Goal: Transaction & Acquisition: Purchase product/service

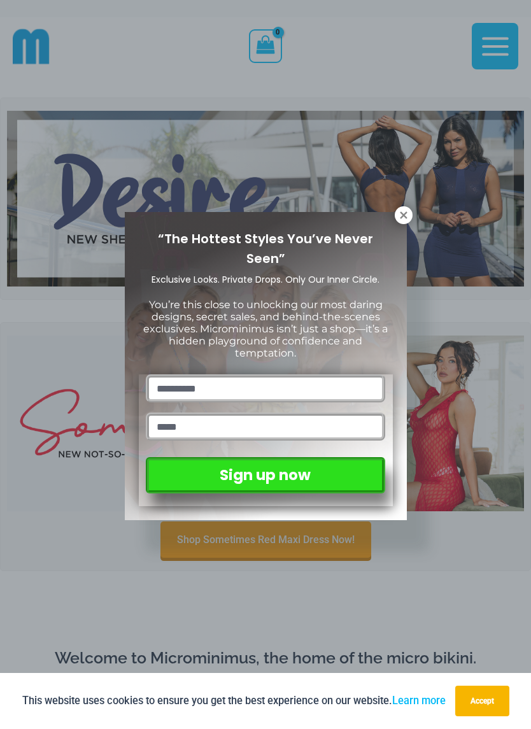
click at [395, 218] on button at bounding box center [404, 215] width 18 height 18
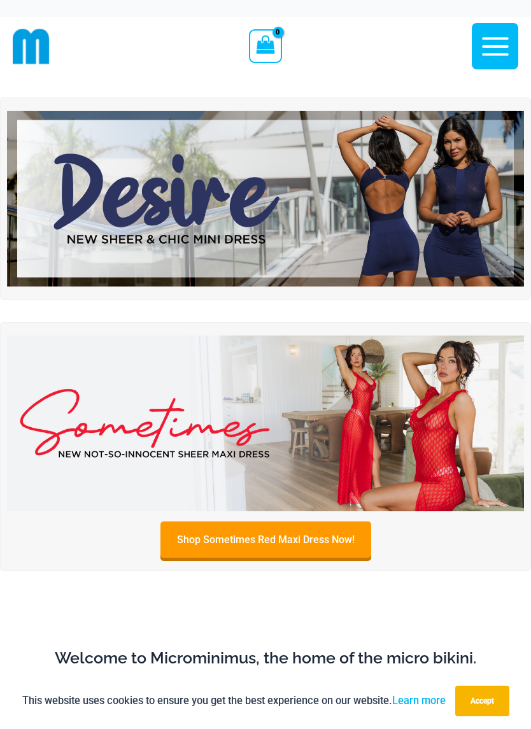
click at [453, 210] on img at bounding box center [265, 199] width 517 height 176
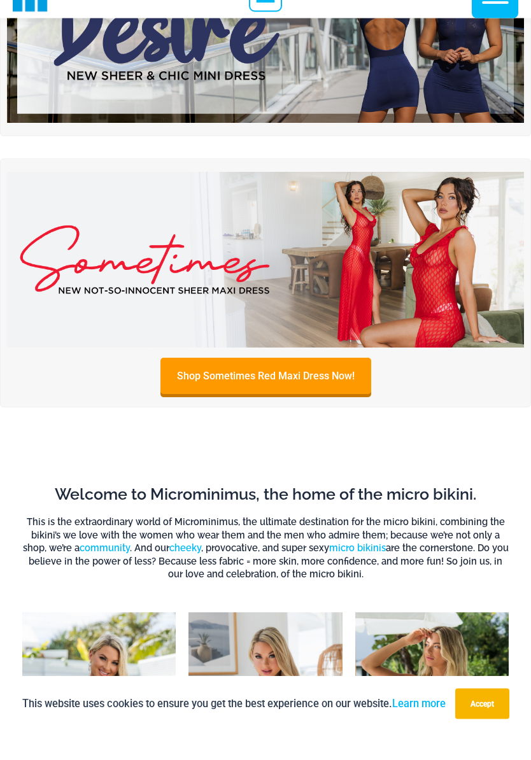
scroll to position [127, 0]
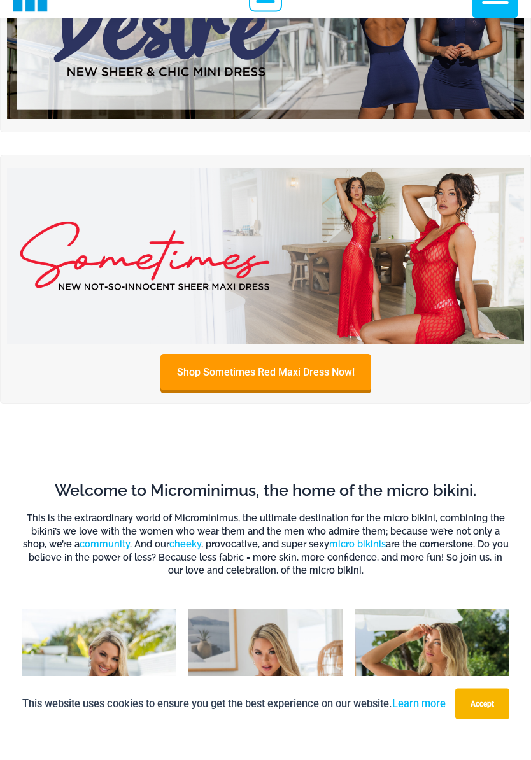
click at [450, 264] on img at bounding box center [265, 285] width 517 height 176
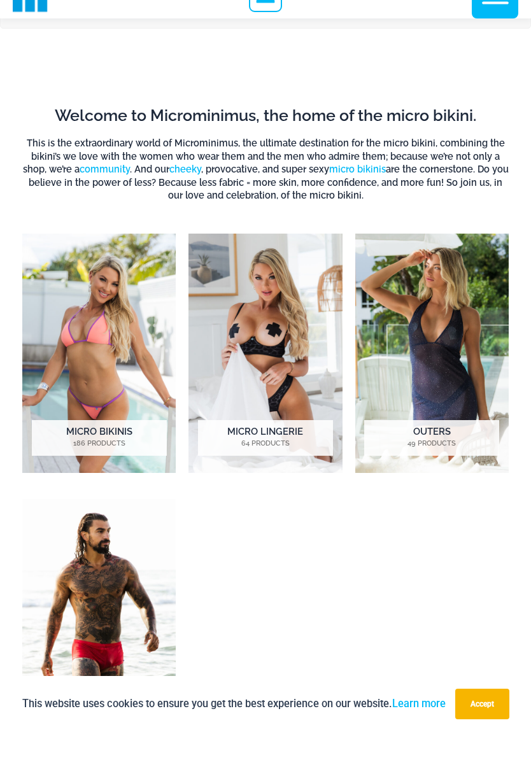
scroll to position [511, 0]
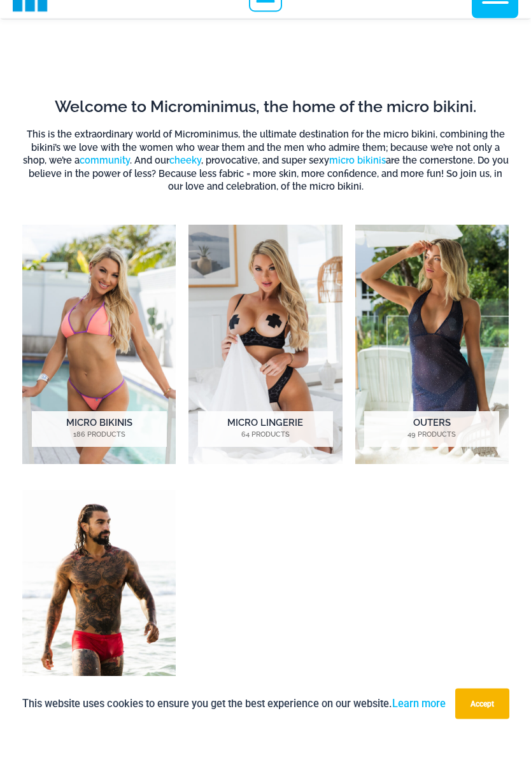
click at [271, 440] on h2 "Micro Lingerie 64 Products" at bounding box center [265, 458] width 135 height 36
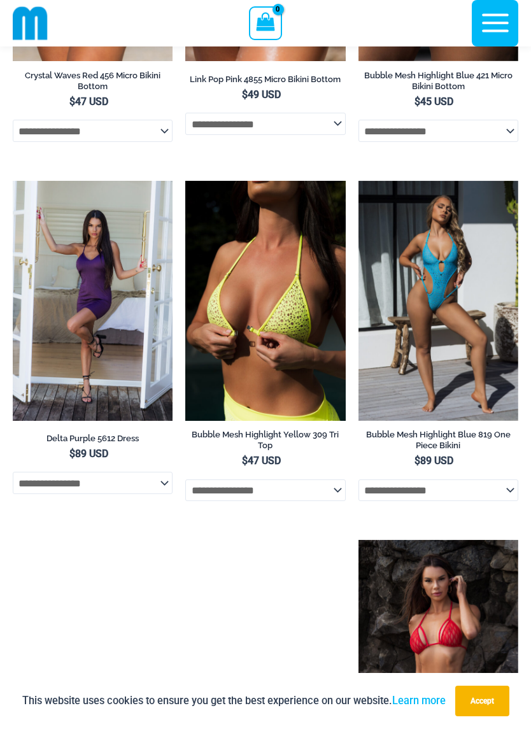
scroll to position [2506, 0]
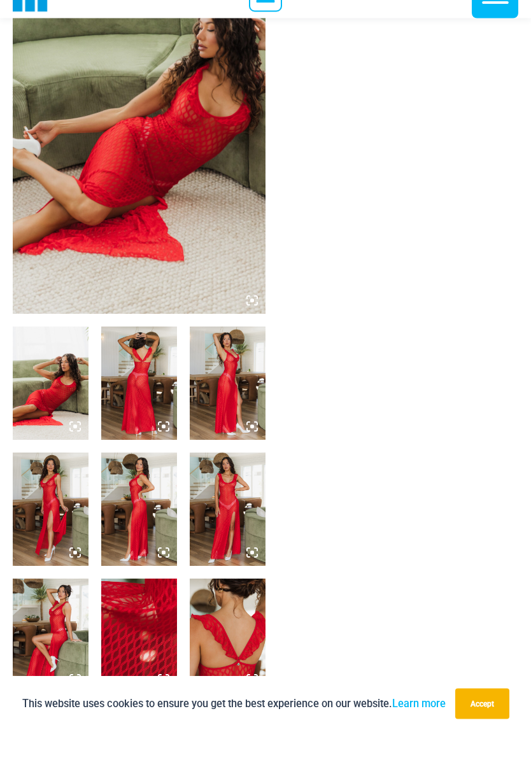
scroll to position [149, 0]
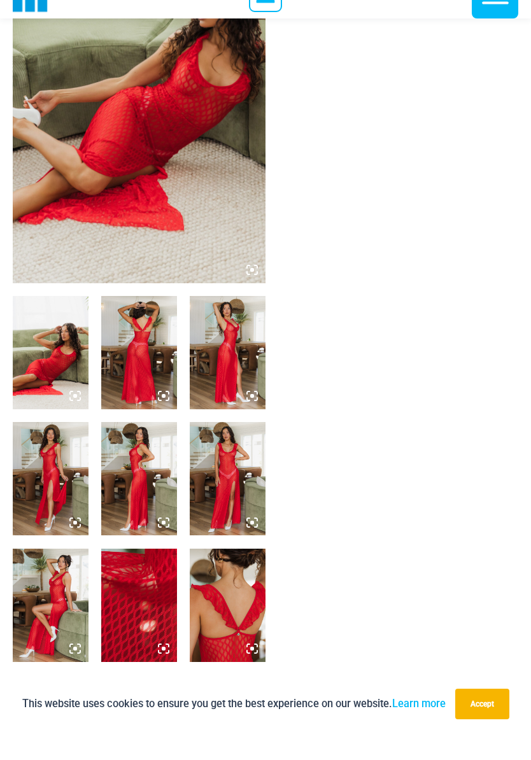
click at [46, 378] on img at bounding box center [51, 380] width 76 height 113
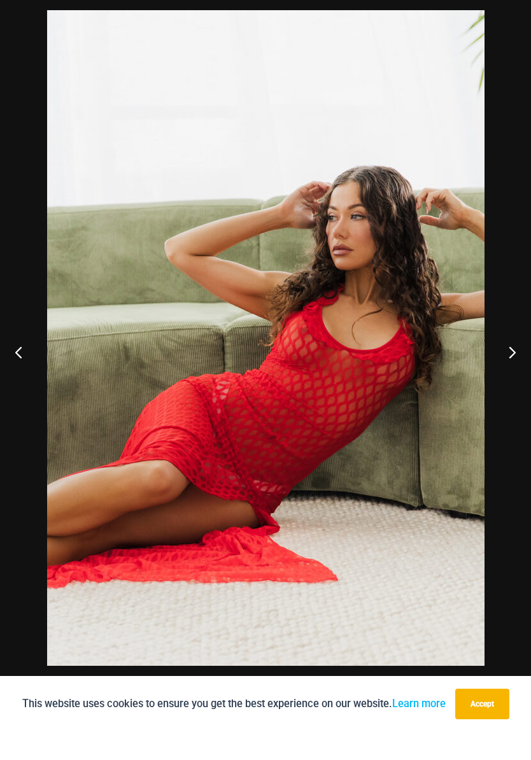
click at [504, 357] on button "Next" at bounding box center [507, 380] width 48 height 64
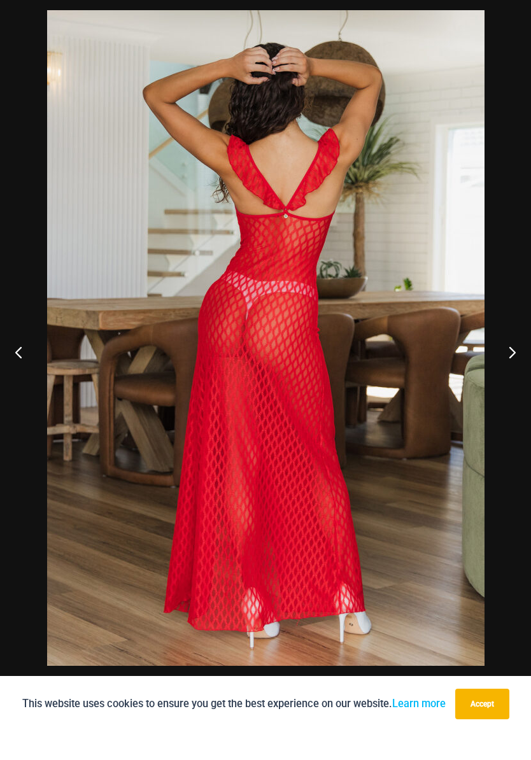
click at [507, 356] on button "Next" at bounding box center [507, 380] width 48 height 64
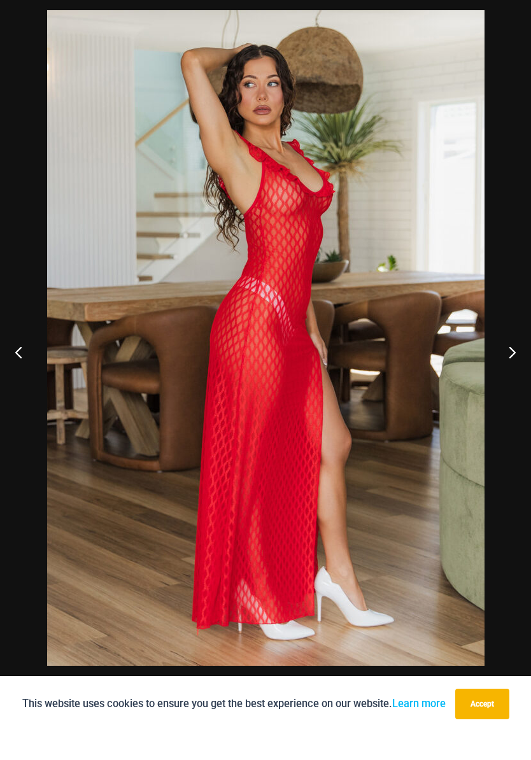
click at [504, 355] on button "Next" at bounding box center [507, 380] width 48 height 64
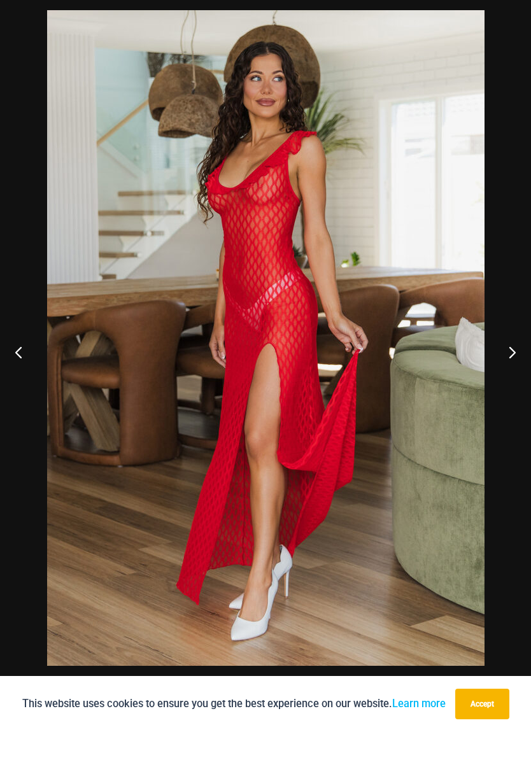
click at [507, 350] on button "Next" at bounding box center [507, 380] width 48 height 64
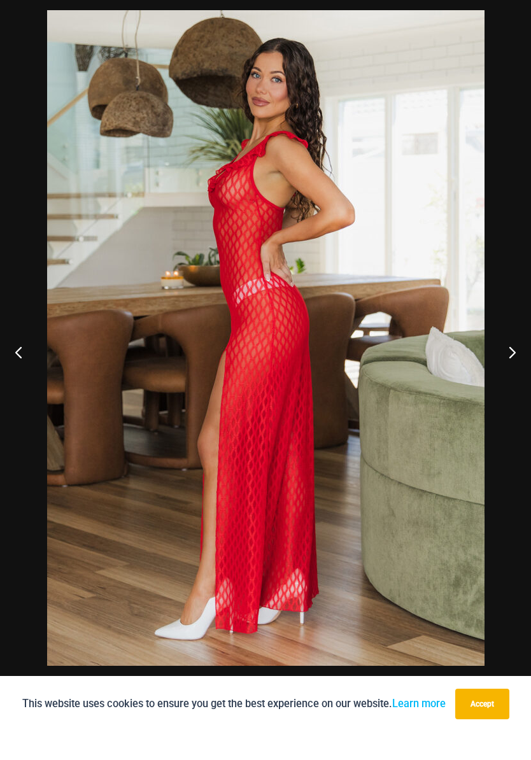
click at [503, 350] on button "Next" at bounding box center [507, 380] width 48 height 64
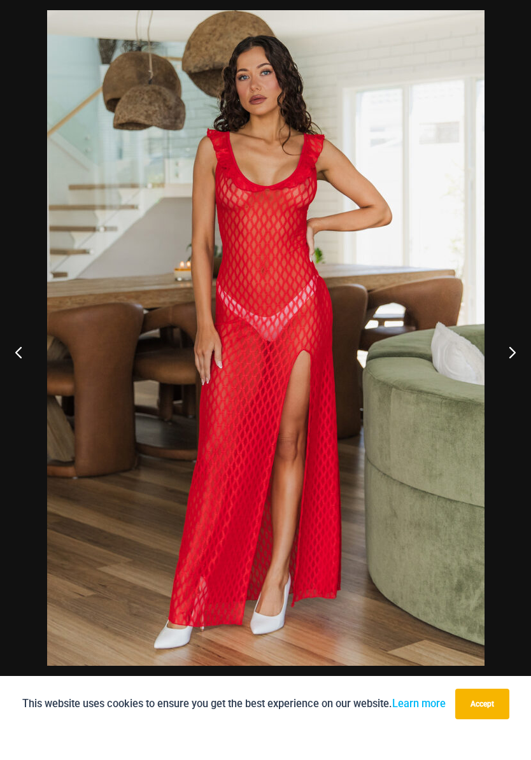
click at [499, 355] on button "Next" at bounding box center [507, 380] width 48 height 64
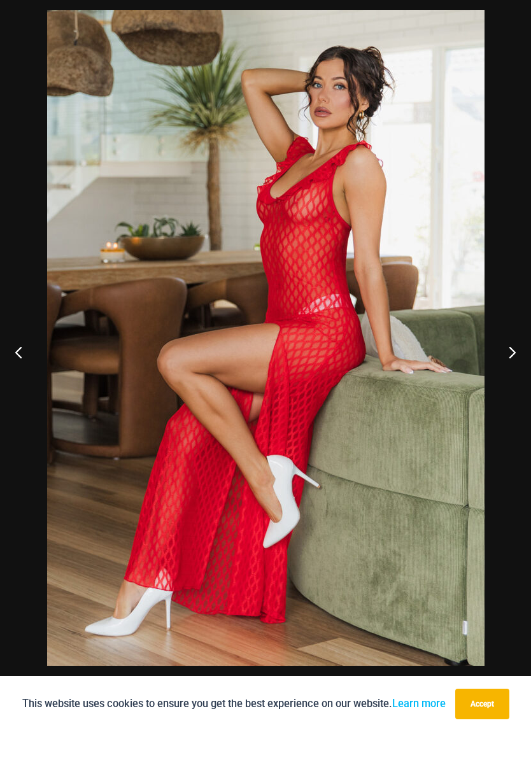
click at [499, 355] on button "Next" at bounding box center [507, 380] width 48 height 64
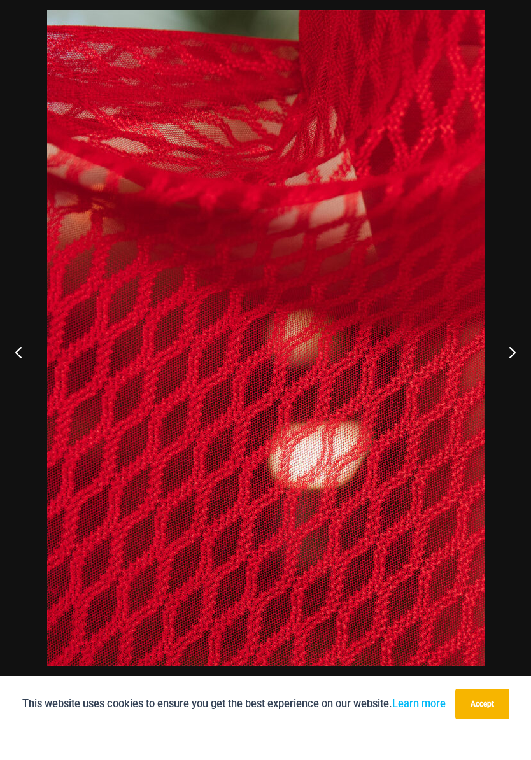
click at [498, 355] on button "Next" at bounding box center [507, 380] width 48 height 64
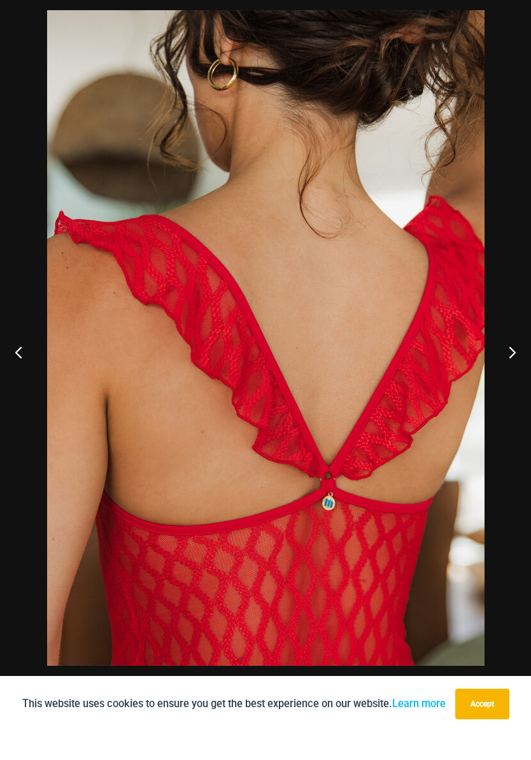
click at [497, 356] on button "Next" at bounding box center [507, 380] width 48 height 64
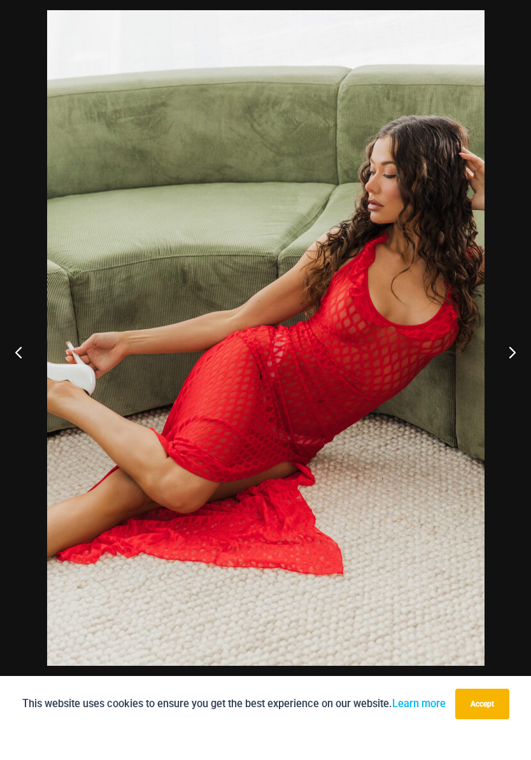
click at [497, 355] on button "Next" at bounding box center [507, 380] width 48 height 64
click at [497, 359] on button "Next" at bounding box center [507, 380] width 48 height 64
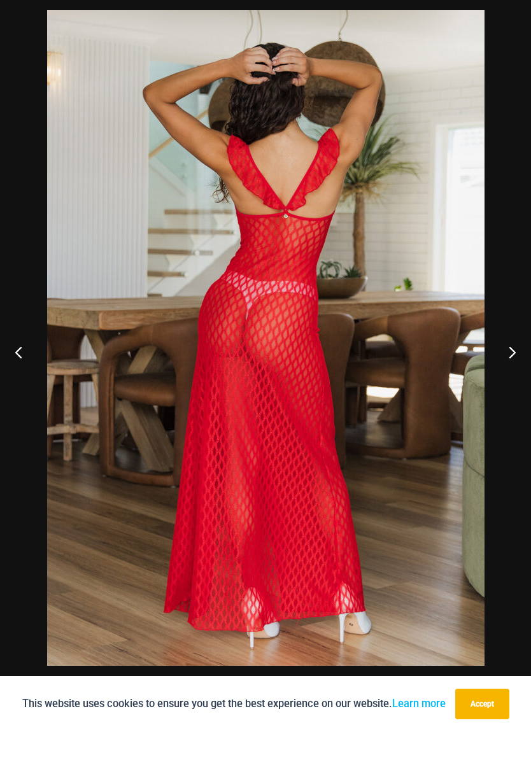
click at [496, 358] on button "Next" at bounding box center [507, 380] width 48 height 64
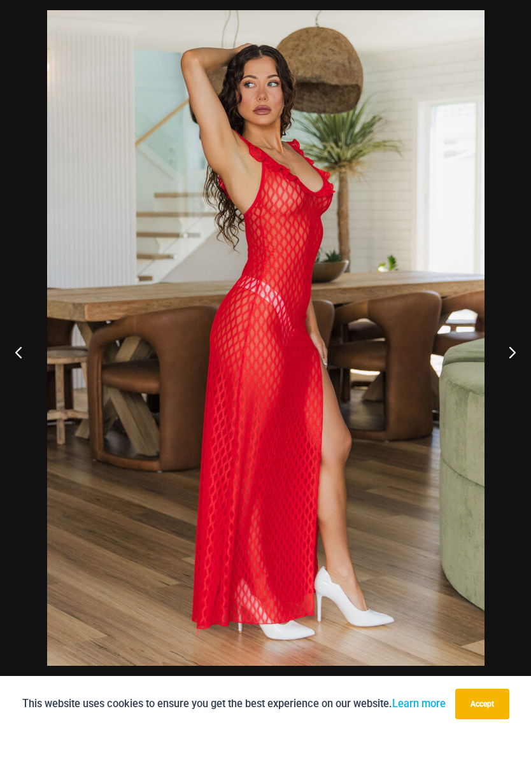
click at [497, 360] on button "Next" at bounding box center [507, 380] width 48 height 64
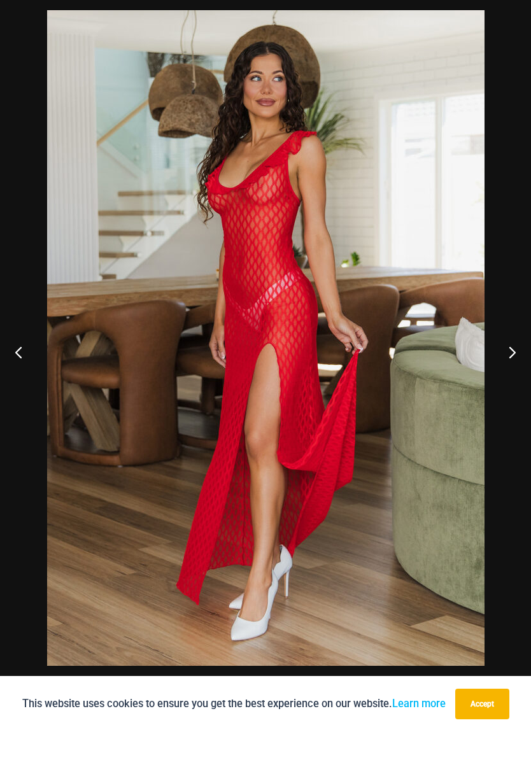
click at [497, 360] on button "Next" at bounding box center [507, 380] width 48 height 64
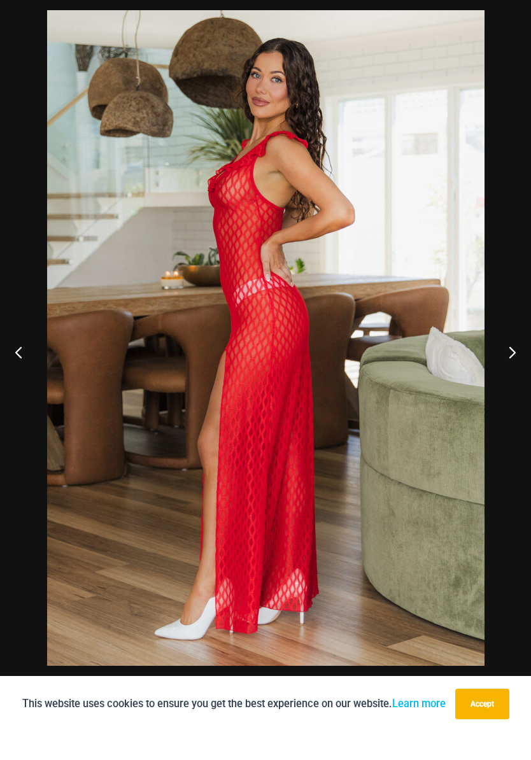
click at [497, 360] on button "Next" at bounding box center [507, 380] width 48 height 64
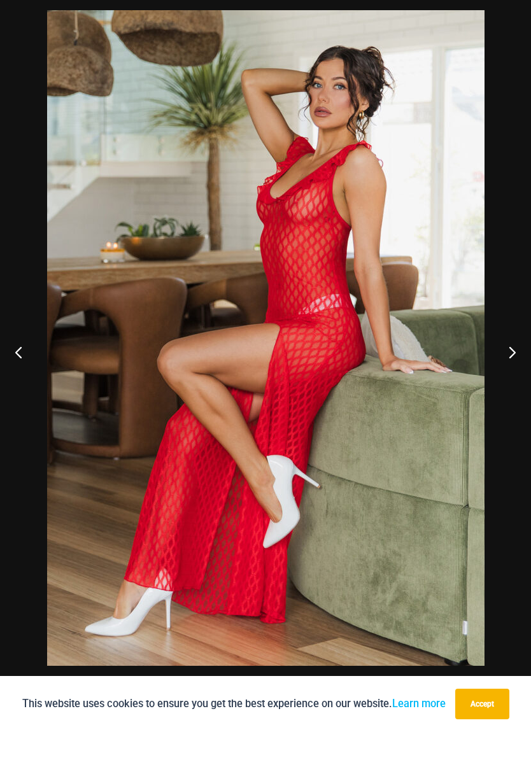
click at [499, 360] on button "Next" at bounding box center [507, 380] width 48 height 64
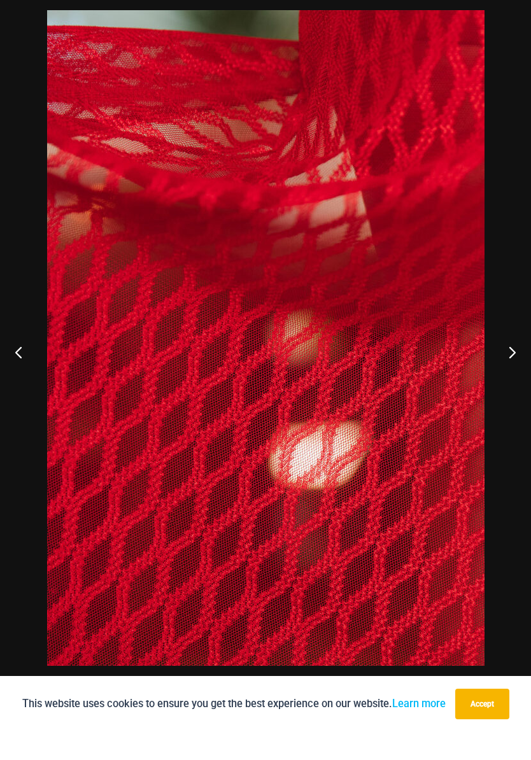
click at [498, 360] on button "Next" at bounding box center [507, 380] width 48 height 64
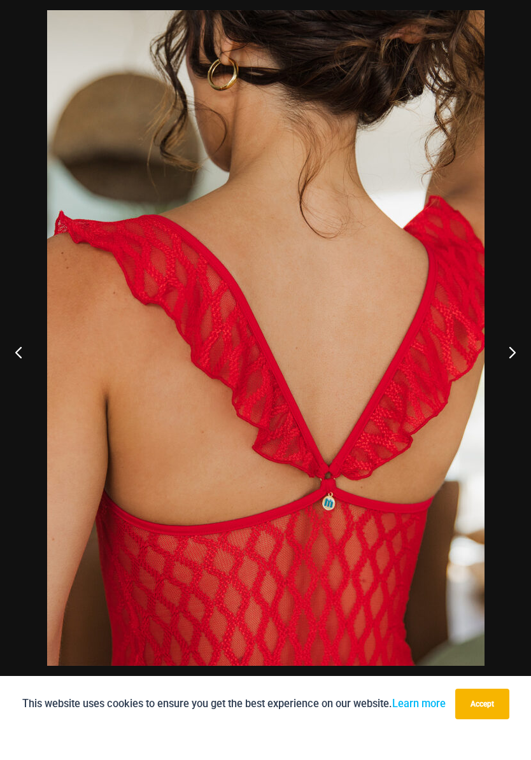
click at [497, 361] on button "Next" at bounding box center [507, 380] width 48 height 64
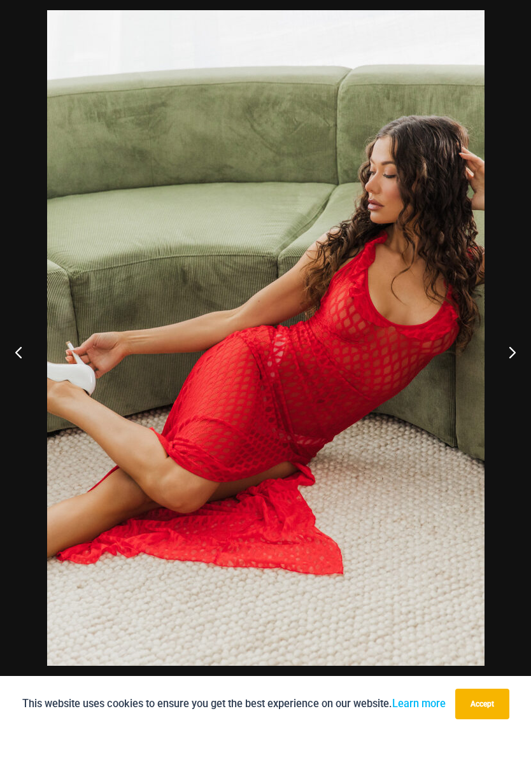
click at [497, 360] on button "Next" at bounding box center [507, 380] width 48 height 64
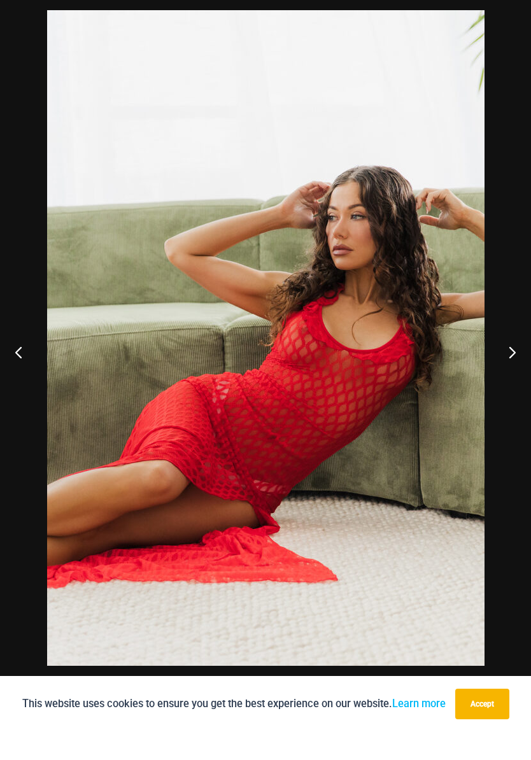
click at [499, 361] on button "Next" at bounding box center [507, 380] width 48 height 64
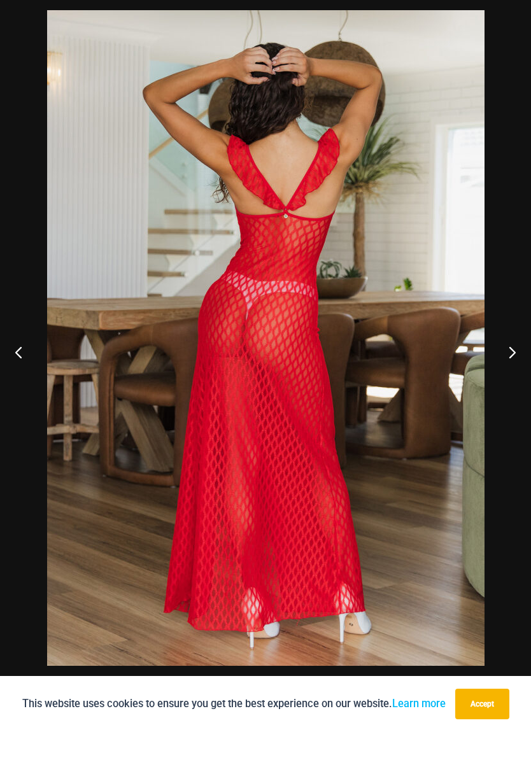
click at [499, 361] on button "Next" at bounding box center [507, 380] width 48 height 64
click at [499, 360] on button "Next" at bounding box center [507, 380] width 48 height 64
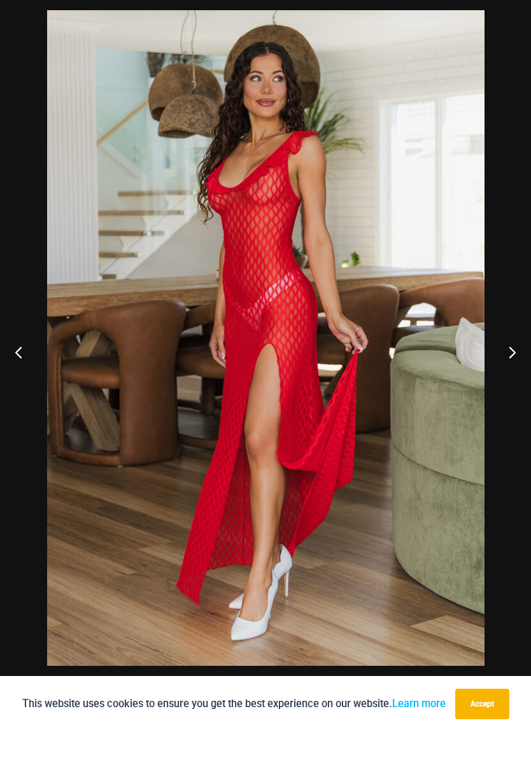
click at [499, 360] on button "Next" at bounding box center [507, 380] width 48 height 64
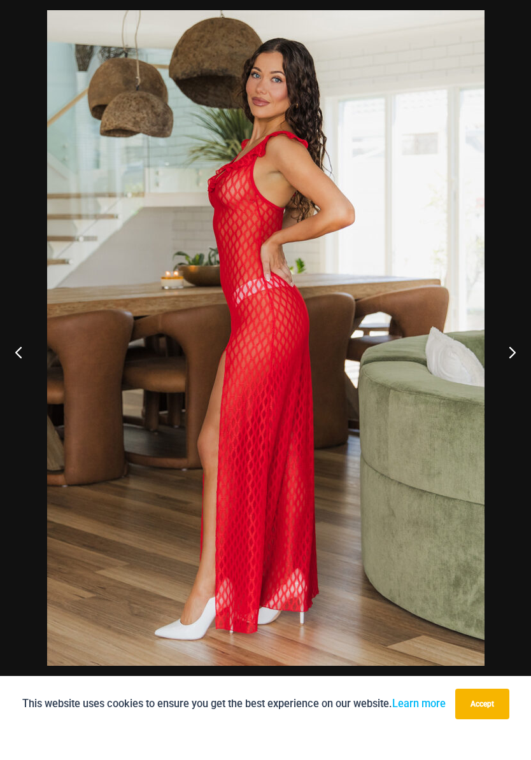
click at [497, 359] on button "Next" at bounding box center [507, 380] width 48 height 64
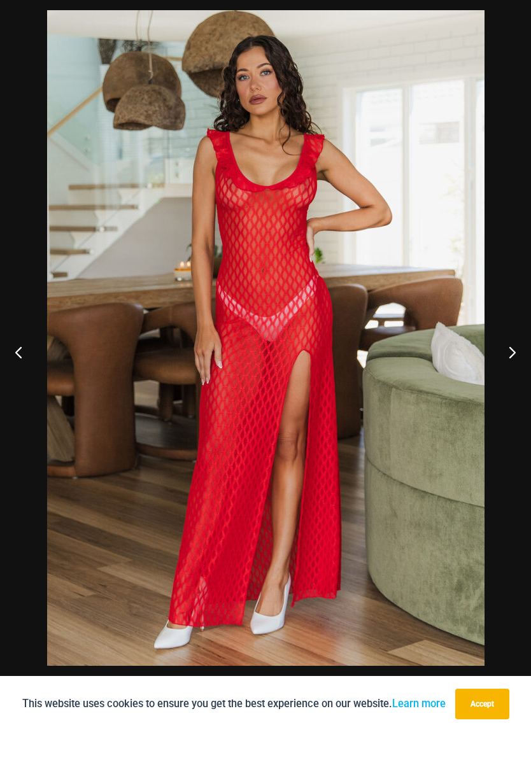
click at [497, 359] on button "Next" at bounding box center [507, 380] width 48 height 64
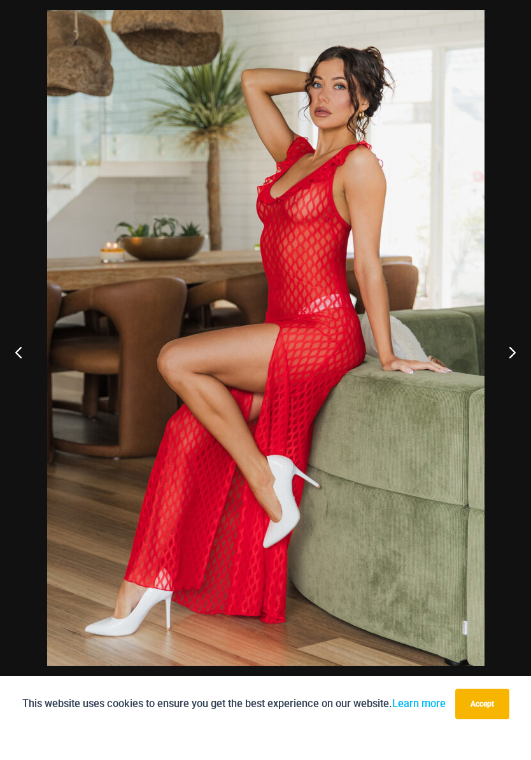
click at [504, 358] on button "Next" at bounding box center [507, 380] width 48 height 64
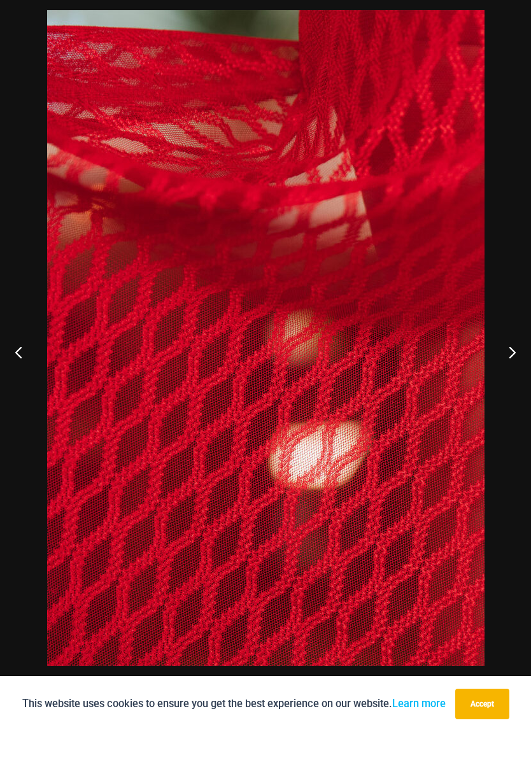
click at [503, 357] on button "Next" at bounding box center [507, 380] width 48 height 64
click at [504, 360] on button "Next" at bounding box center [507, 380] width 48 height 64
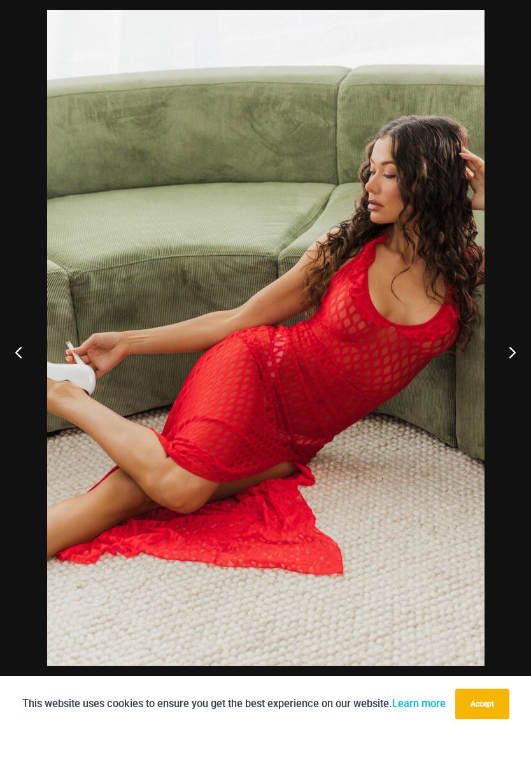
click at [504, 360] on button "Next" at bounding box center [507, 380] width 48 height 64
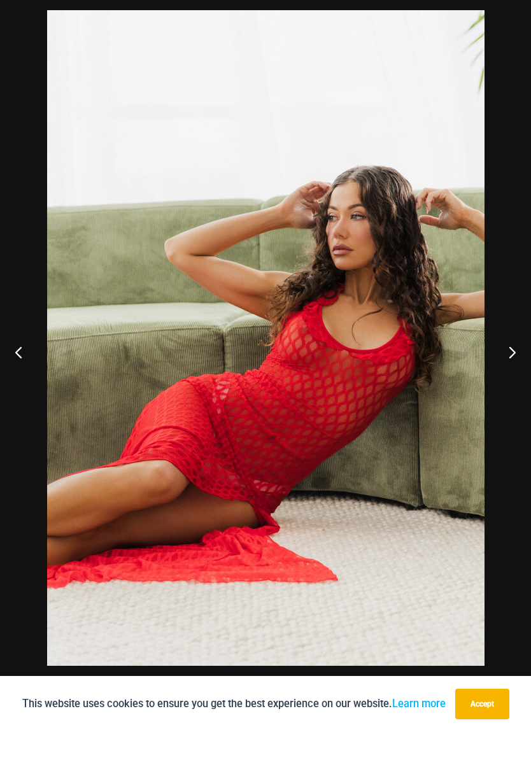
click at [502, 360] on button "Next" at bounding box center [507, 380] width 48 height 64
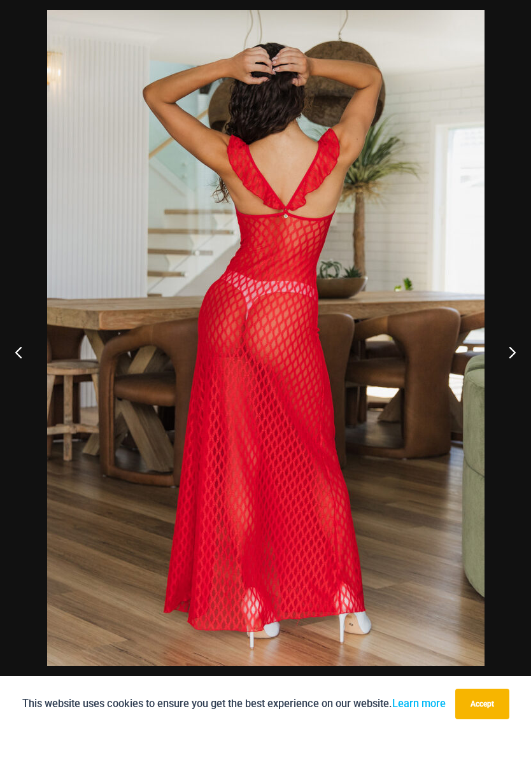
click at [502, 359] on button "Next" at bounding box center [507, 380] width 48 height 64
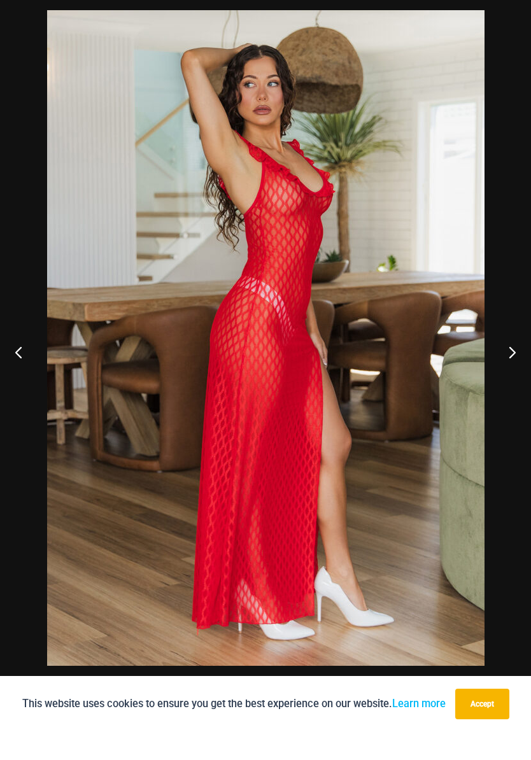
click at [503, 360] on button "Next" at bounding box center [507, 380] width 48 height 64
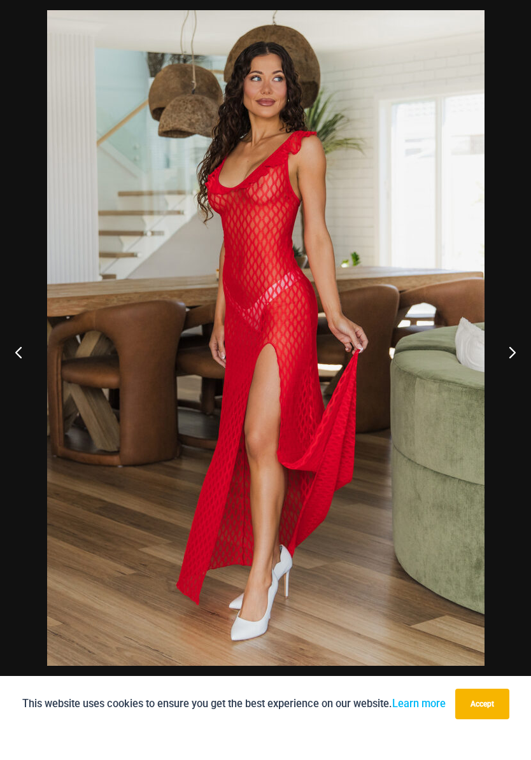
click at [503, 360] on button "Next" at bounding box center [507, 380] width 48 height 64
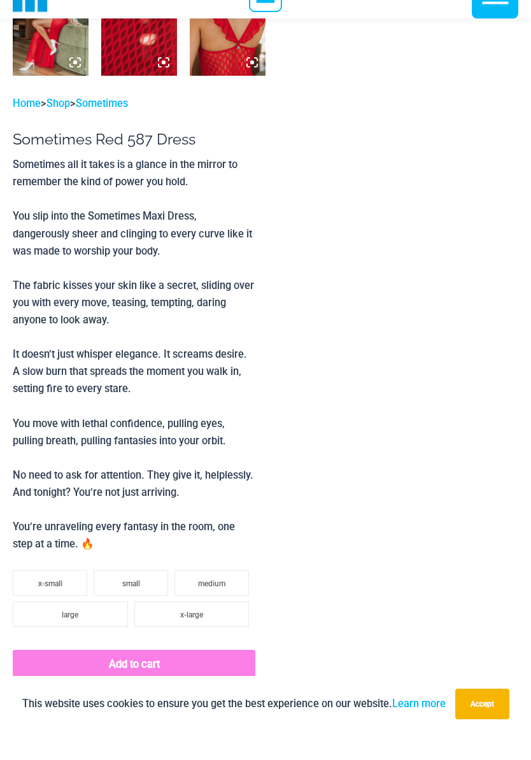
scroll to position [822, 0]
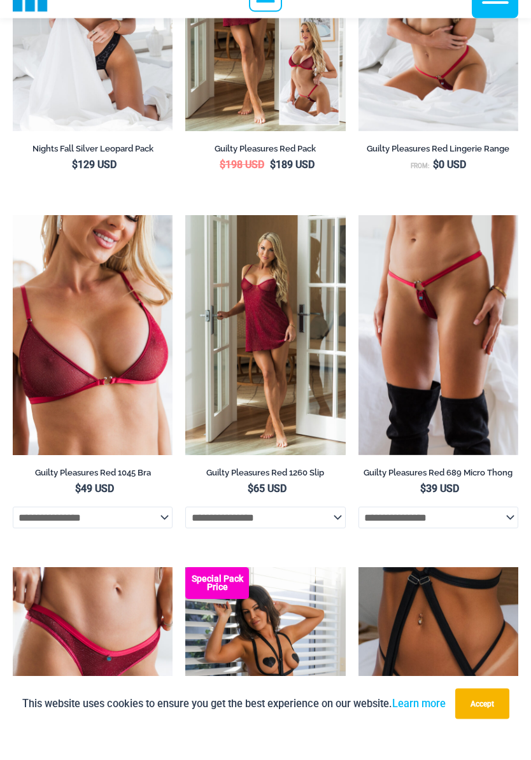
scroll to position [313, 0]
click at [359, 243] on img at bounding box center [359, 243] width 0 height 0
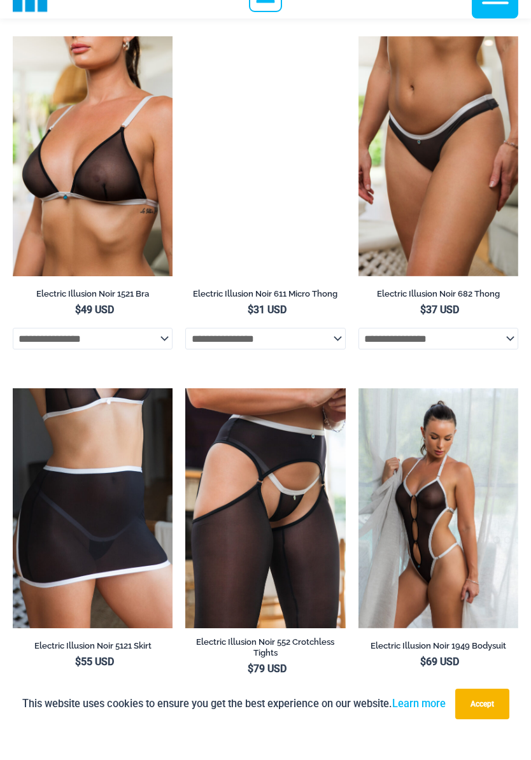
scroll to position [2685, 0]
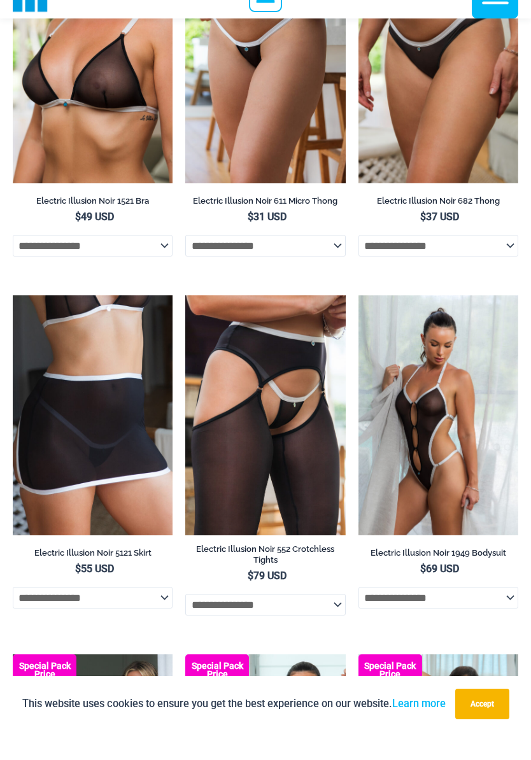
click at [359, 324] on img at bounding box center [359, 324] width 0 height 0
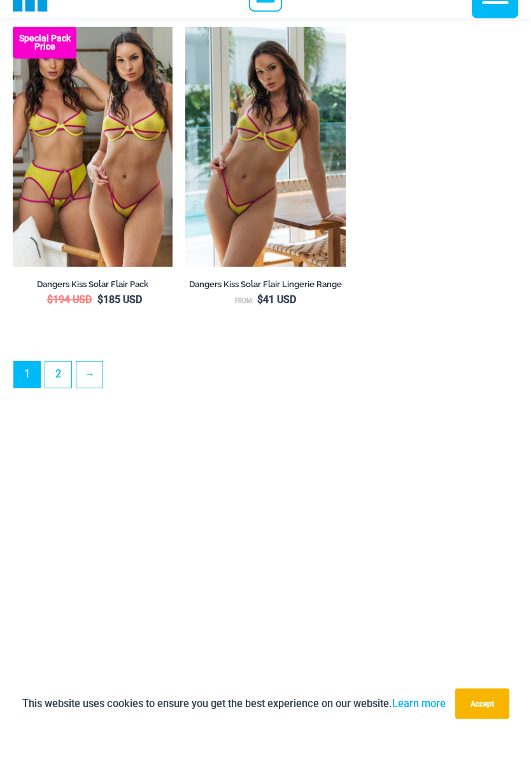
scroll to position [3653, 0]
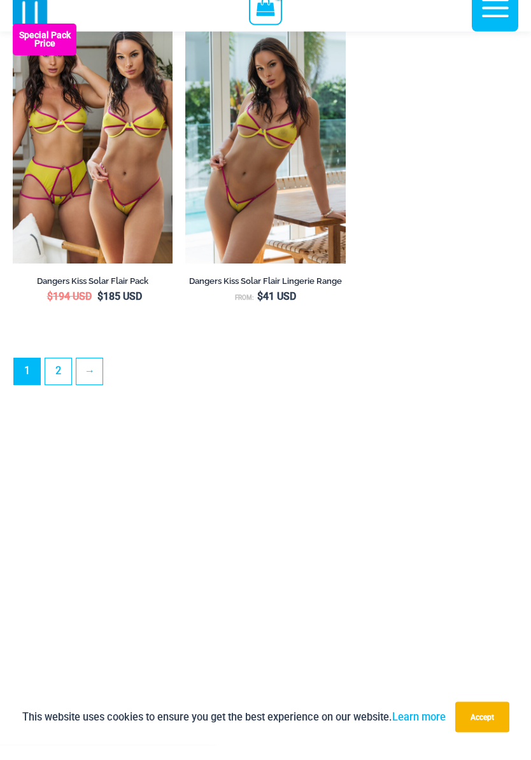
click at [59, 385] on link "2" at bounding box center [58, 387] width 26 height 26
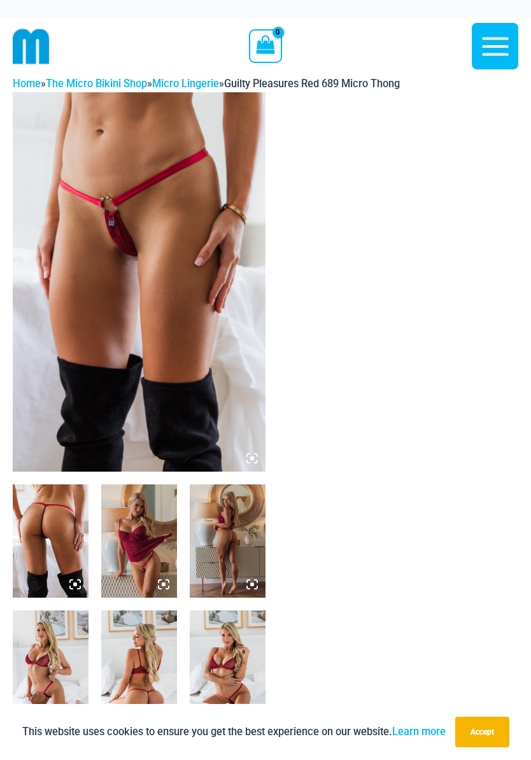
click at [83, 389] on img at bounding box center [139, 282] width 253 height 380
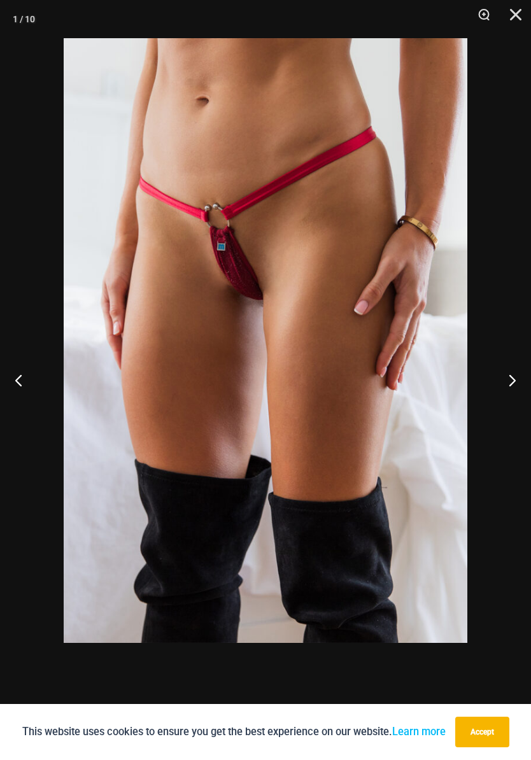
click at [512, 393] on button "Next" at bounding box center [507, 380] width 48 height 64
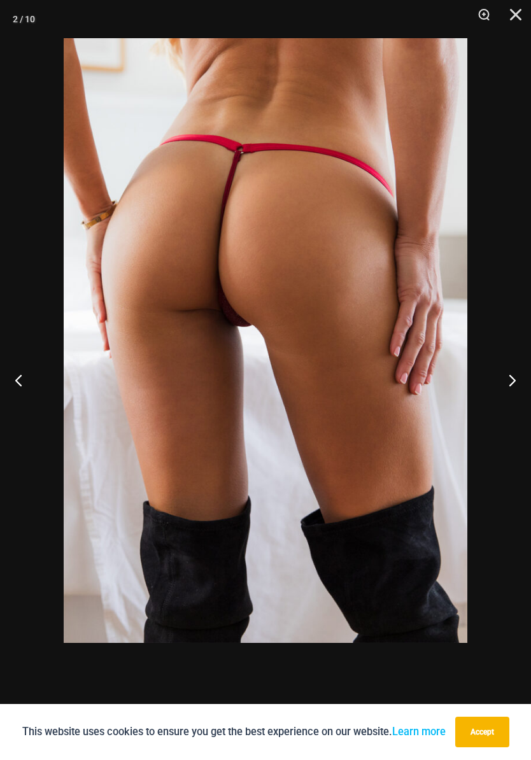
click at [512, 390] on button "Next" at bounding box center [507, 380] width 48 height 64
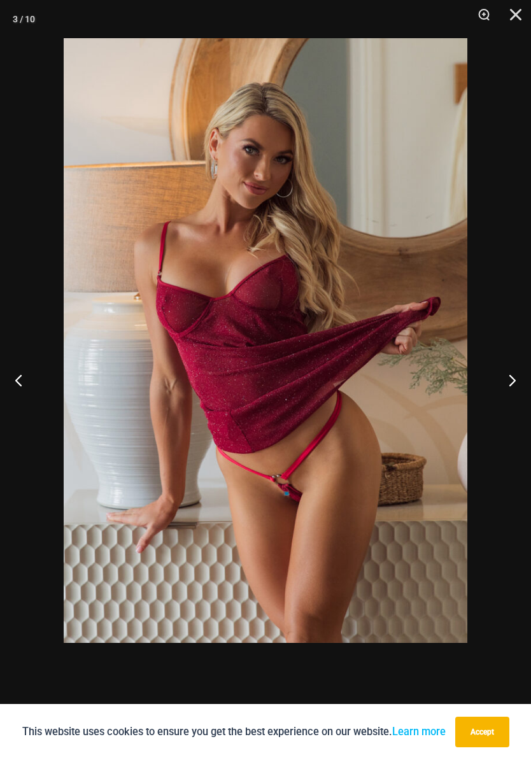
click at [514, 387] on button "Next" at bounding box center [507, 380] width 48 height 64
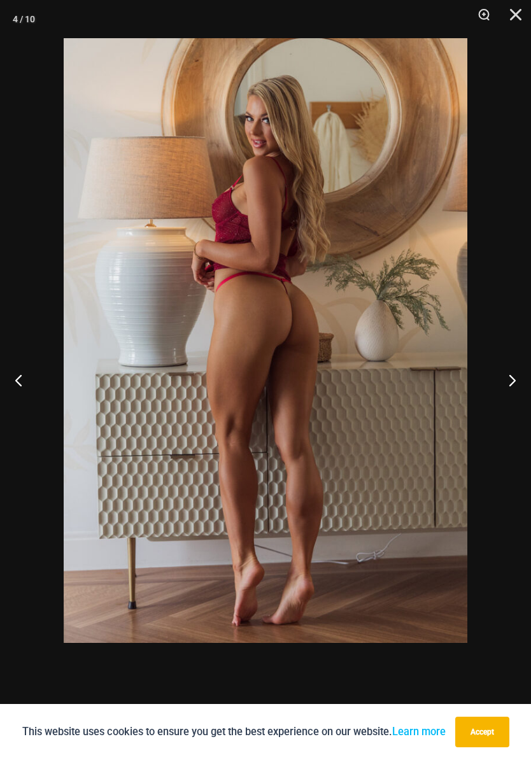
click at [513, 383] on button "Next" at bounding box center [507, 380] width 48 height 64
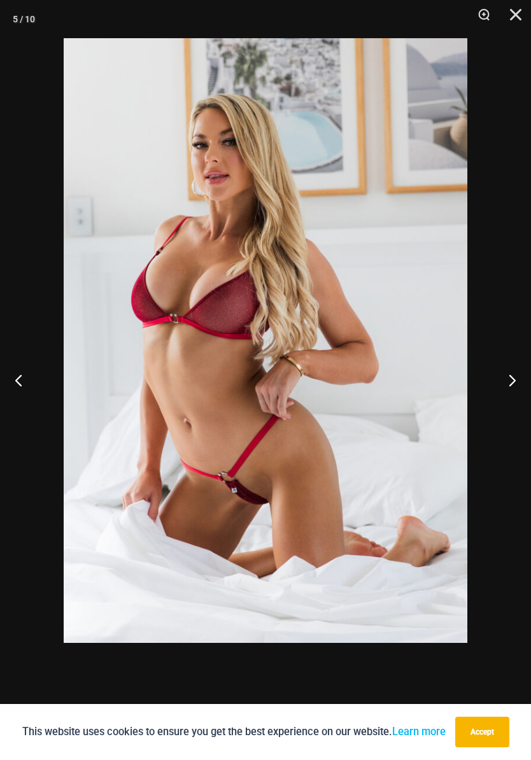
click at [511, 382] on button "Next" at bounding box center [507, 380] width 48 height 64
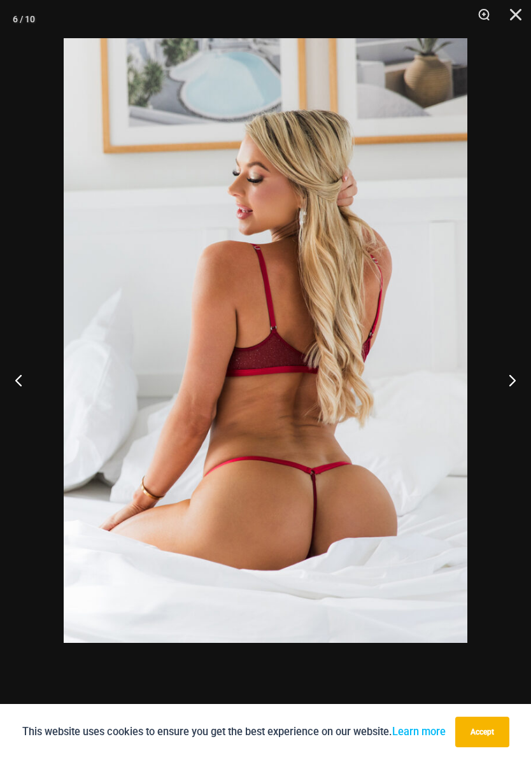
click at [511, 382] on button "Next" at bounding box center [507, 380] width 48 height 64
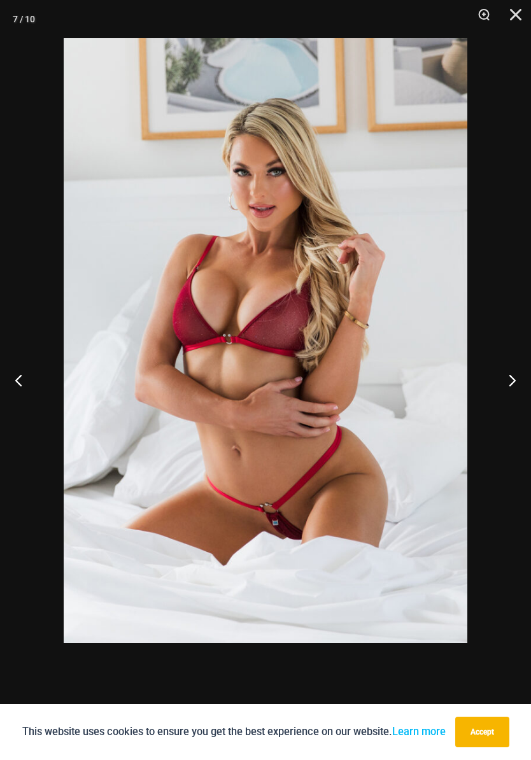
click at [509, 381] on button "Next" at bounding box center [507, 380] width 48 height 64
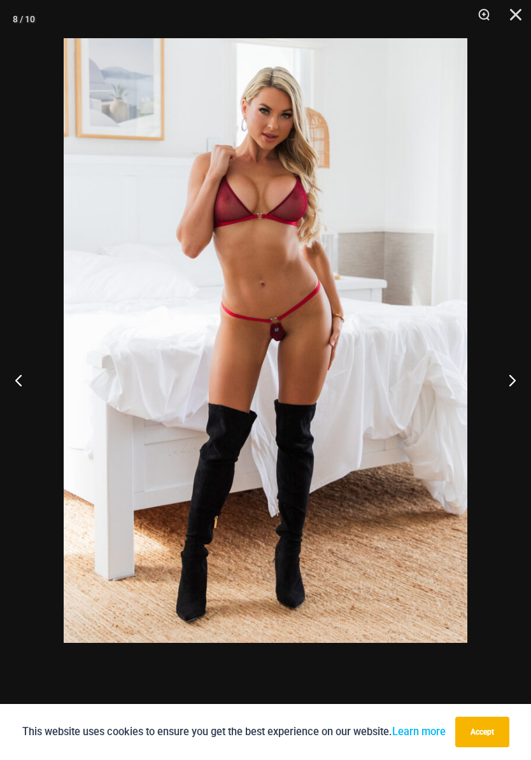
click at [509, 381] on button "Next" at bounding box center [507, 380] width 48 height 64
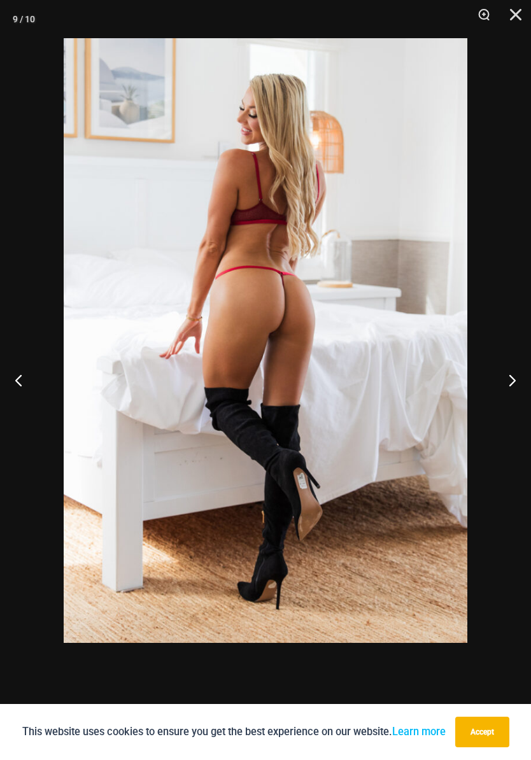
click at [509, 381] on button "Next" at bounding box center [507, 380] width 48 height 64
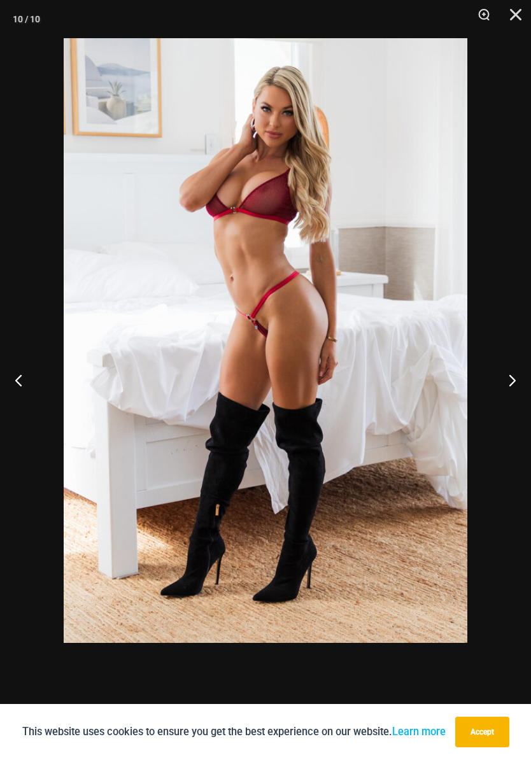
click at [507, 381] on button "Next" at bounding box center [507, 380] width 48 height 64
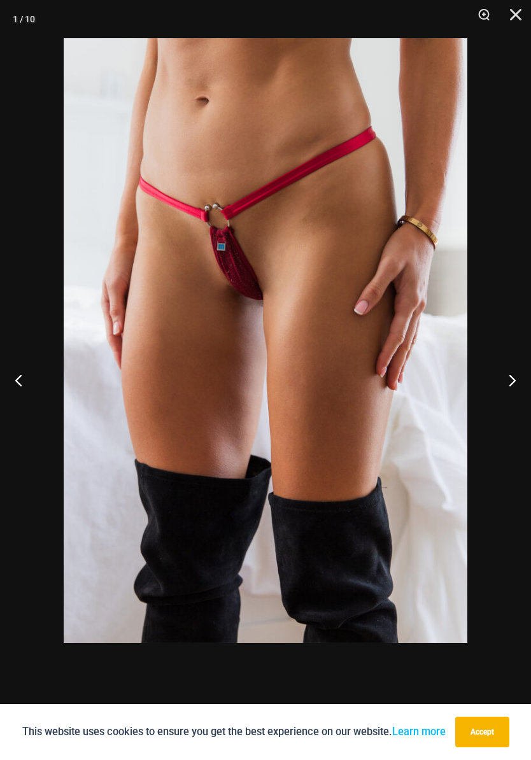
click at [507, 381] on button "Next" at bounding box center [507, 380] width 48 height 64
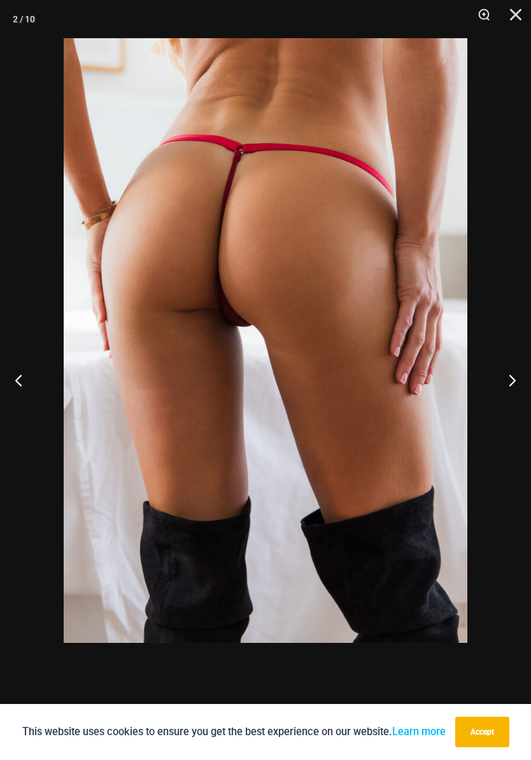
click at [508, 382] on button "Next" at bounding box center [507, 380] width 48 height 64
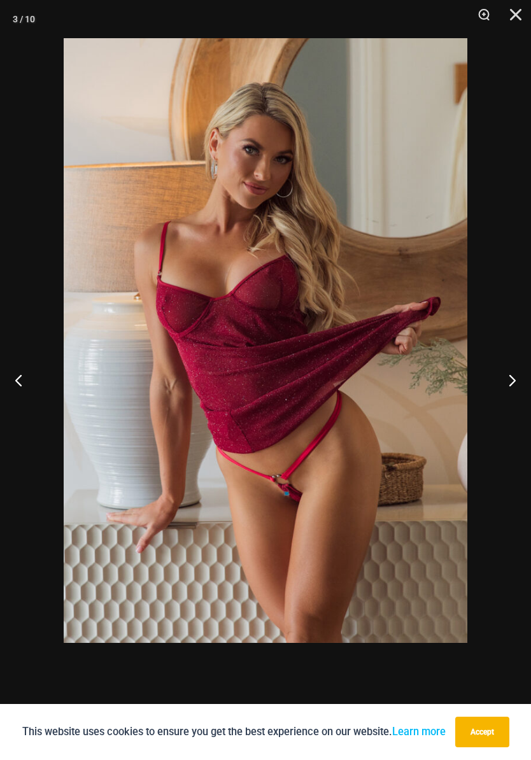
click at [509, 382] on button "Next" at bounding box center [507, 380] width 48 height 64
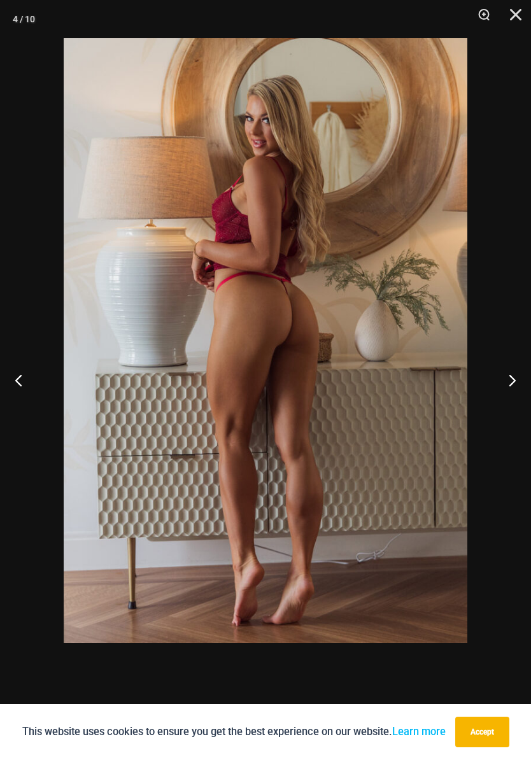
click at [508, 382] on button "Next" at bounding box center [507, 380] width 48 height 64
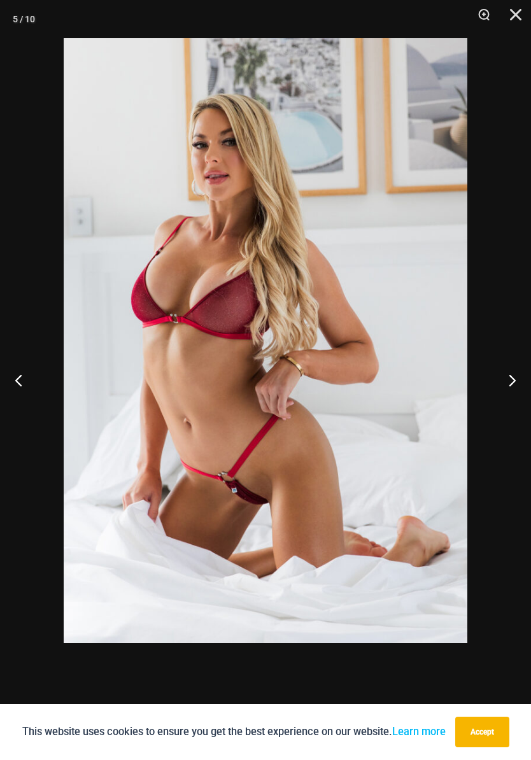
click at [510, 381] on button "Next" at bounding box center [507, 380] width 48 height 64
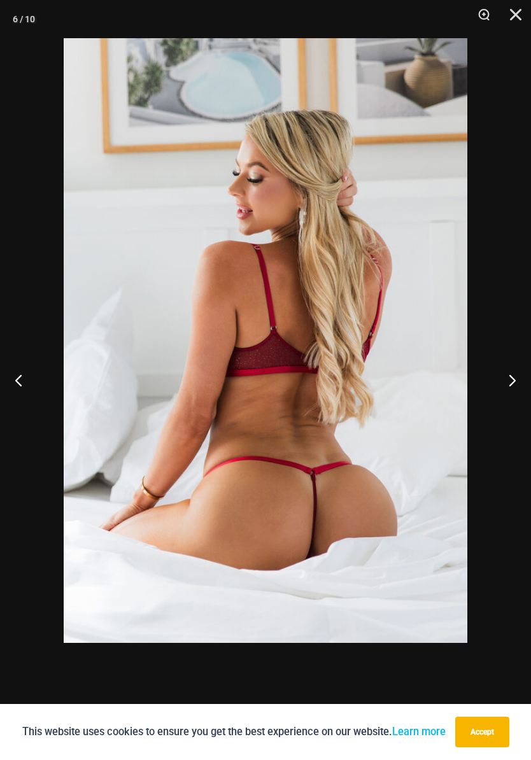
click at [510, 380] on button "Next" at bounding box center [507, 380] width 48 height 64
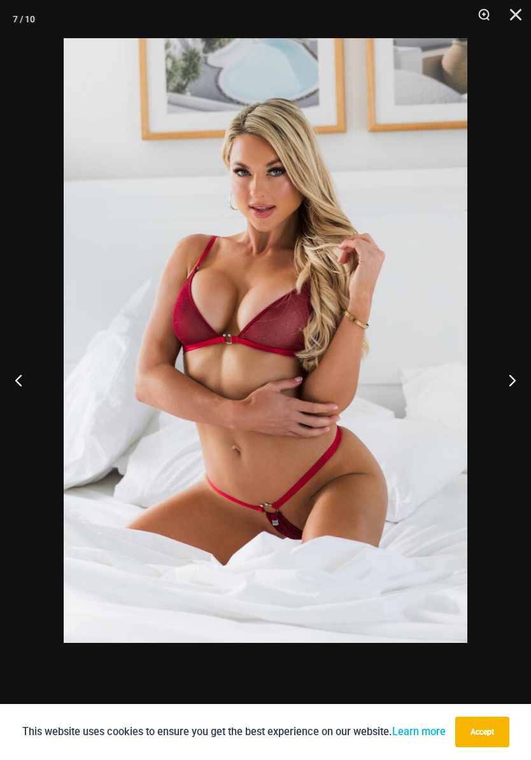
click at [510, 381] on button "Next" at bounding box center [507, 380] width 48 height 64
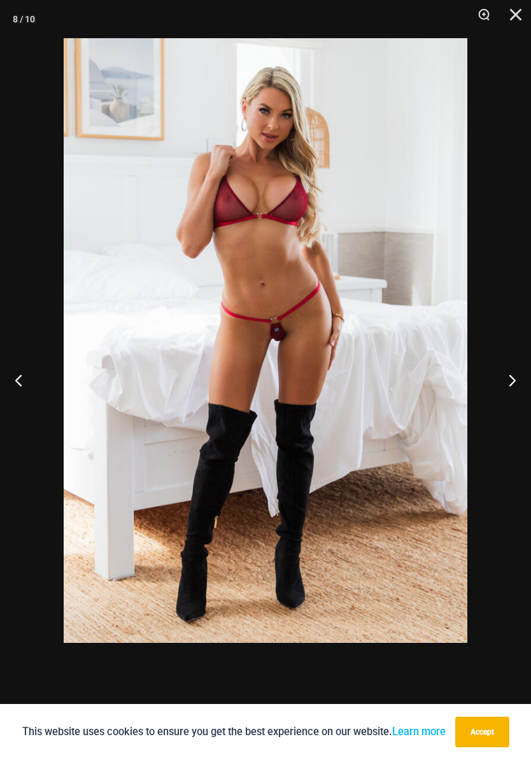
click at [509, 380] on button "Next" at bounding box center [507, 380] width 48 height 64
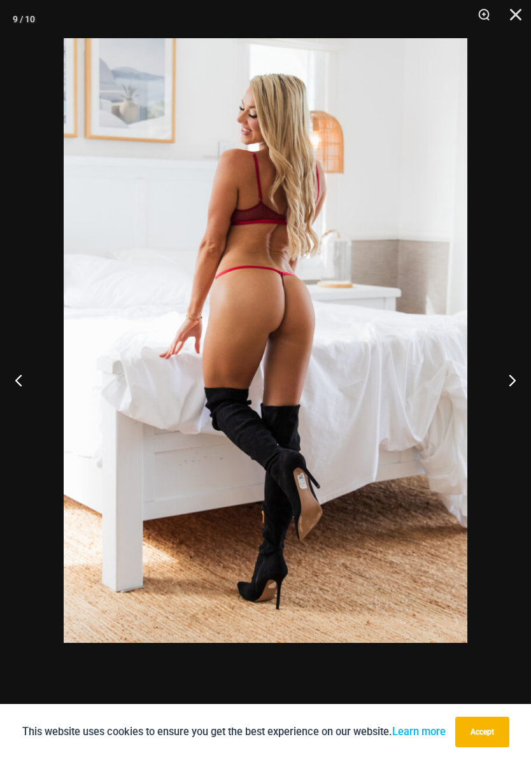
click at [510, 381] on button "Next" at bounding box center [507, 380] width 48 height 64
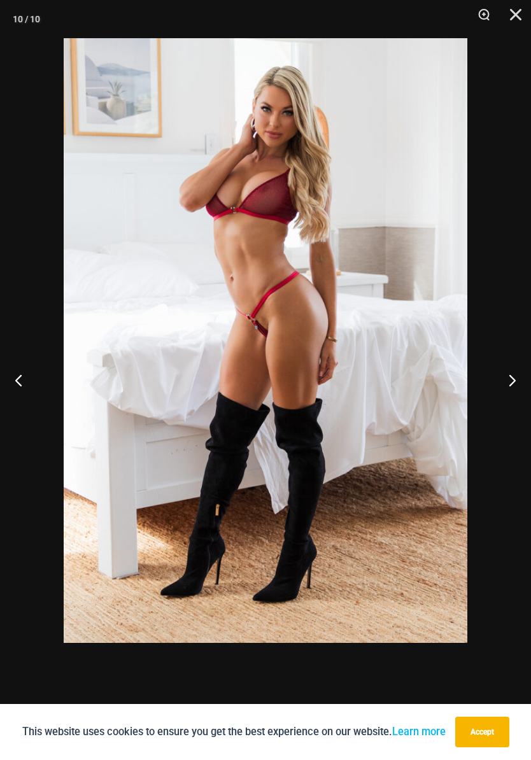
click at [510, 380] on button "Next" at bounding box center [507, 380] width 48 height 64
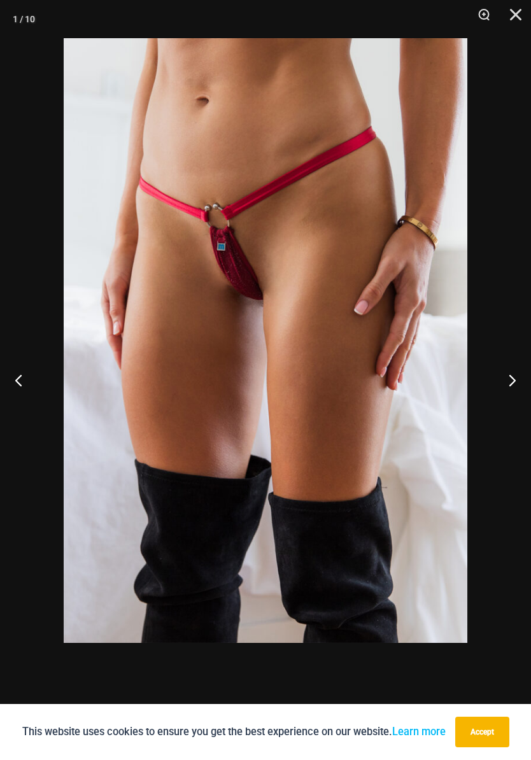
click at [510, 380] on button "Next" at bounding box center [507, 380] width 48 height 64
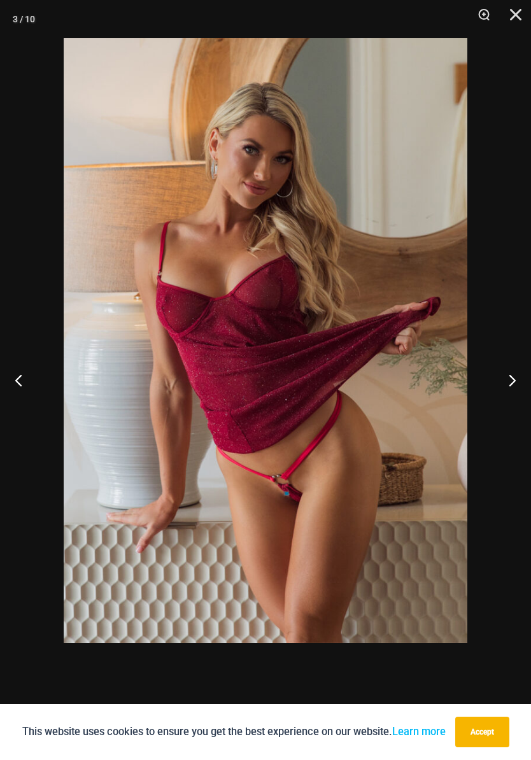
click at [510, 381] on button "Next" at bounding box center [507, 380] width 48 height 64
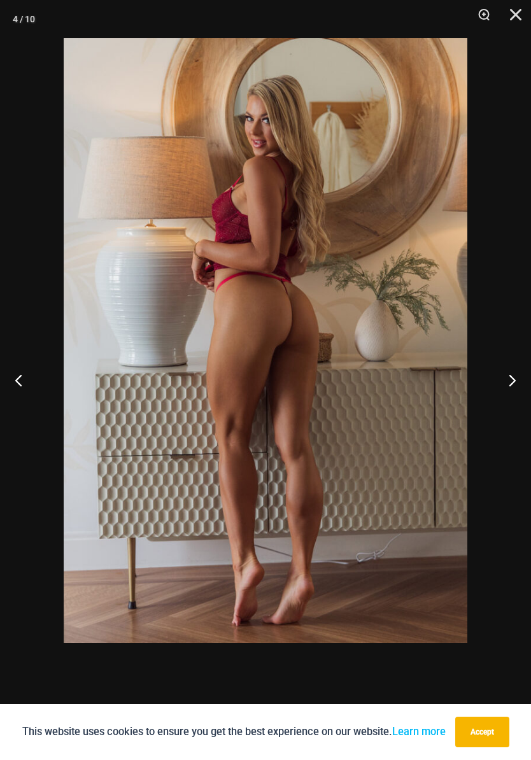
click at [510, 380] on button "Next" at bounding box center [507, 380] width 48 height 64
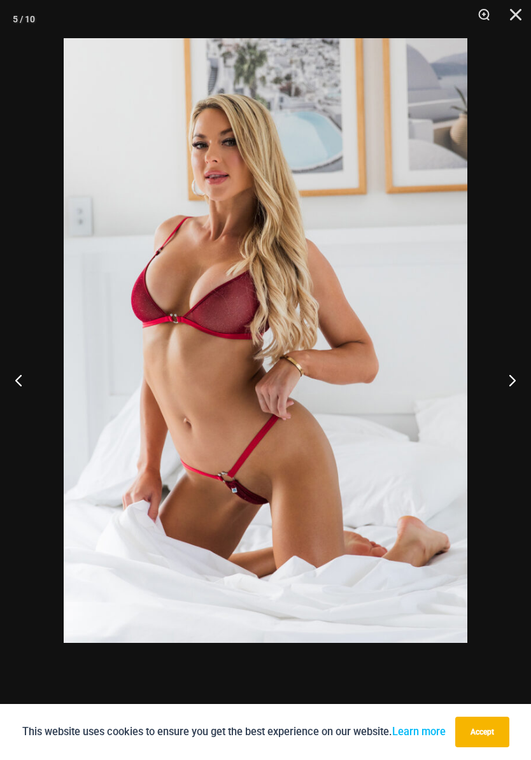
click at [510, 380] on button "Next" at bounding box center [507, 380] width 48 height 64
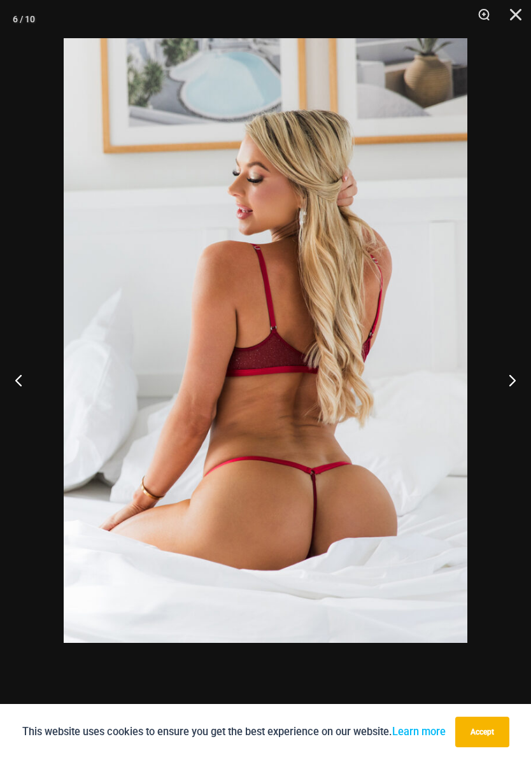
click at [510, 380] on button "Next" at bounding box center [507, 380] width 48 height 64
click at [508, 382] on button "Next" at bounding box center [507, 380] width 48 height 64
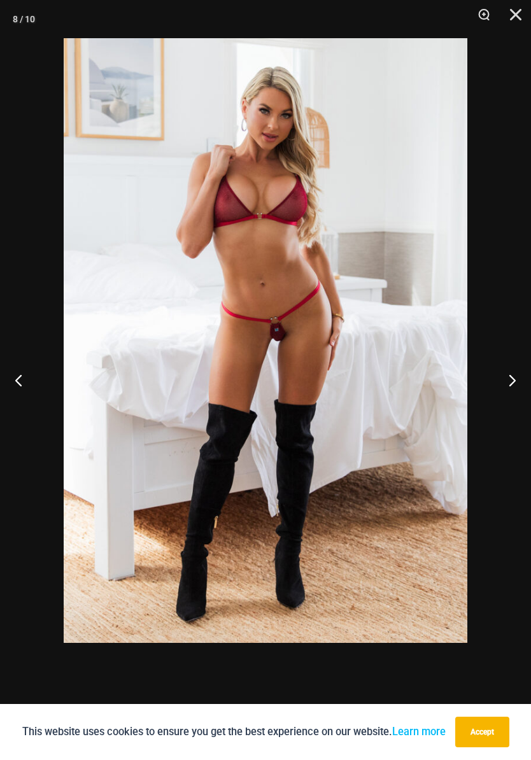
click at [508, 381] on button "Next" at bounding box center [507, 380] width 48 height 64
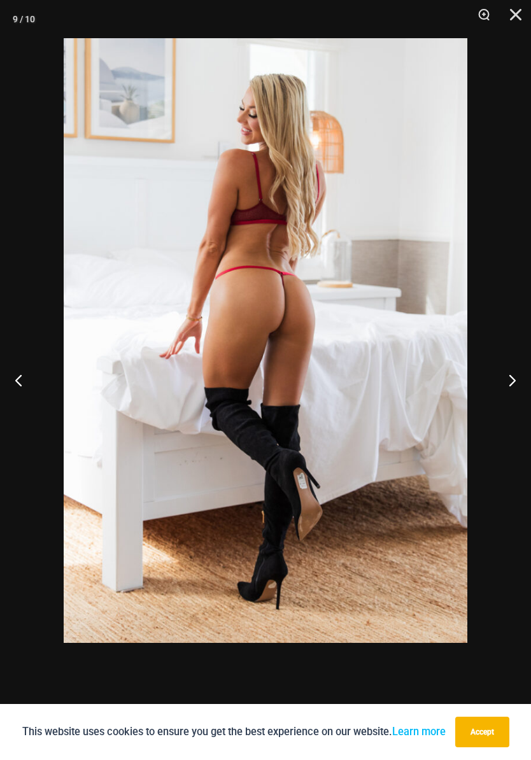
click at [508, 382] on button "Next" at bounding box center [507, 380] width 48 height 64
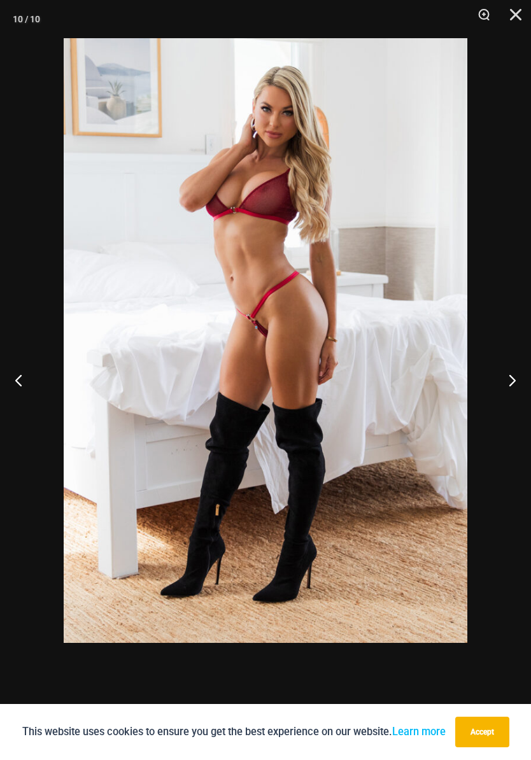
click at [508, 382] on button "Next" at bounding box center [507, 380] width 48 height 64
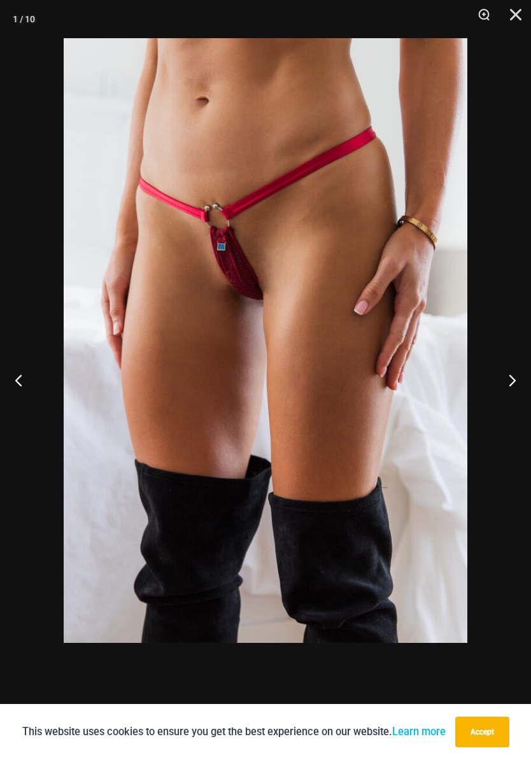
click at [508, 382] on button "Next" at bounding box center [507, 380] width 48 height 64
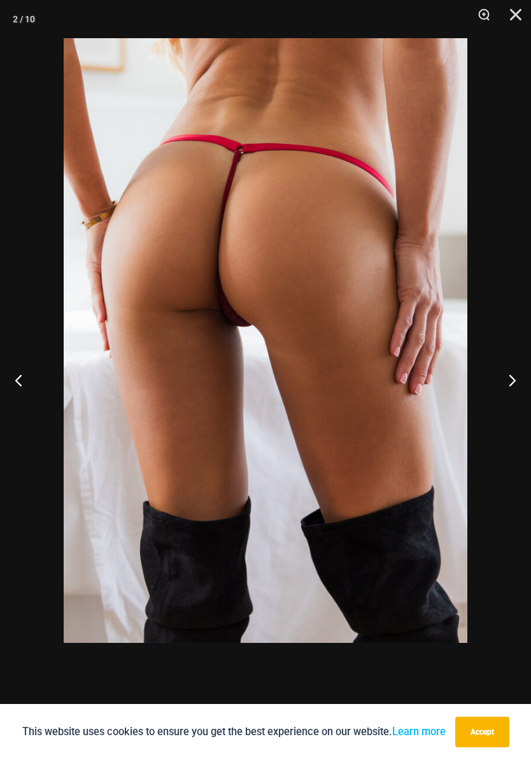
click at [507, 381] on button "Next" at bounding box center [507, 380] width 48 height 64
click at [508, 382] on button "Next" at bounding box center [507, 380] width 48 height 64
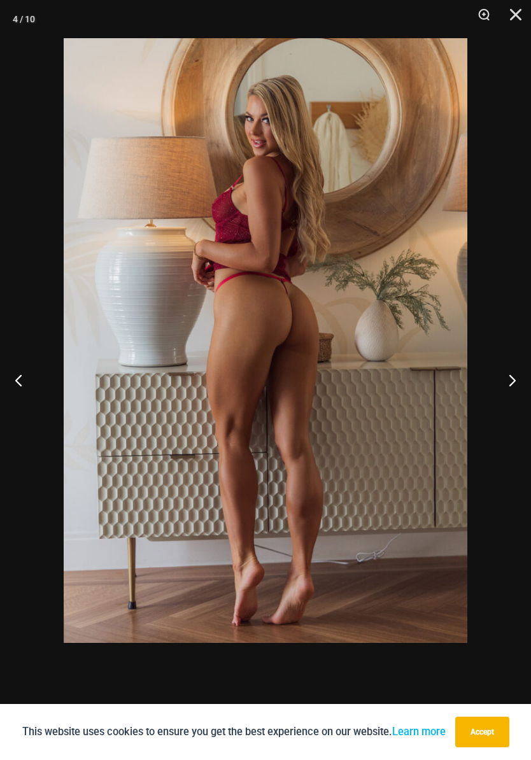
click at [508, 382] on button "Next" at bounding box center [507, 380] width 48 height 64
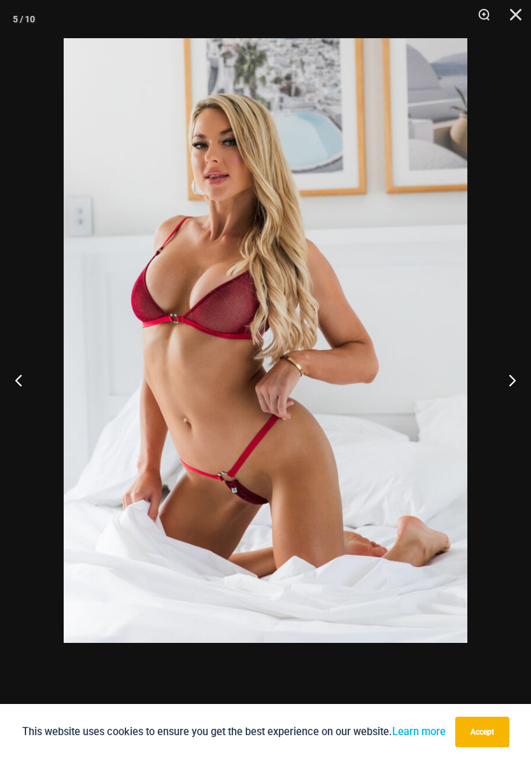
click at [508, 381] on button "Next" at bounding box center [507, 380] width 48 height 64
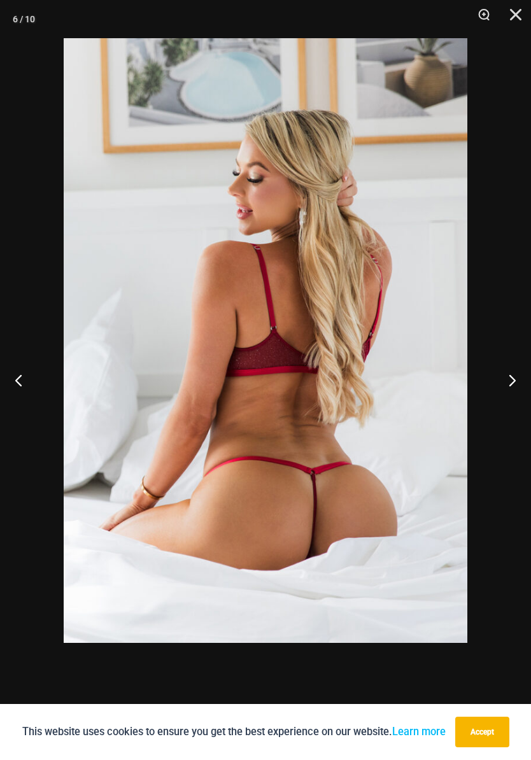
click at [508, 380] on button "Next" at bounding box center [507, 380] width 48 height 64
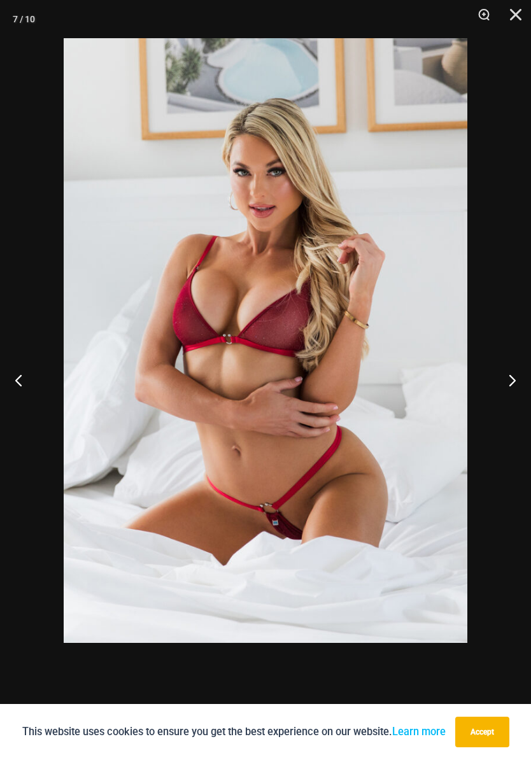
click at [507, 381] on button "Next" at bounding box center [507, 380] width 48 height 64
click at [507, 380] on button "Next" at bounding box center [507, 380] width 48 height 64
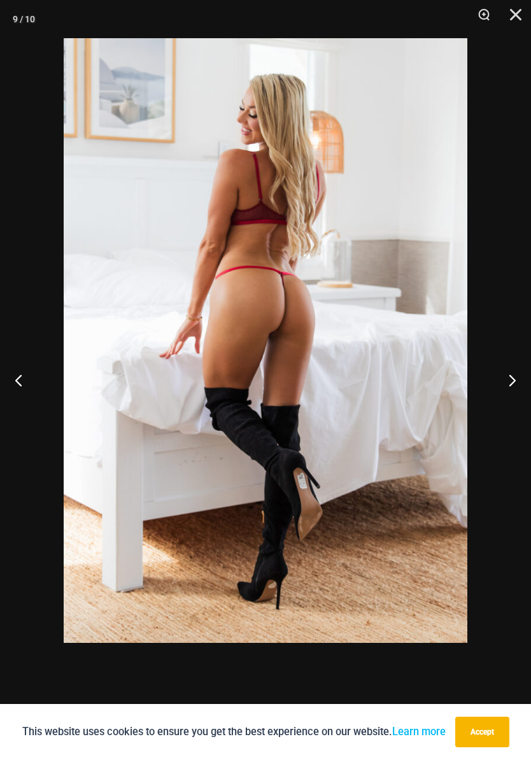
click at [507, 381] on button "Next" at bounding box center [507, 380] width 48 height 64
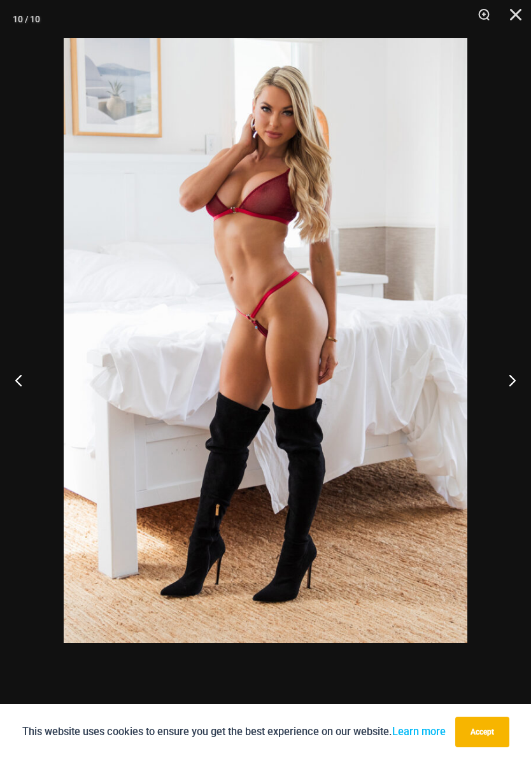
click at [506, 380] on button "Next" at bounding box center [507, 380] width 48 height 64
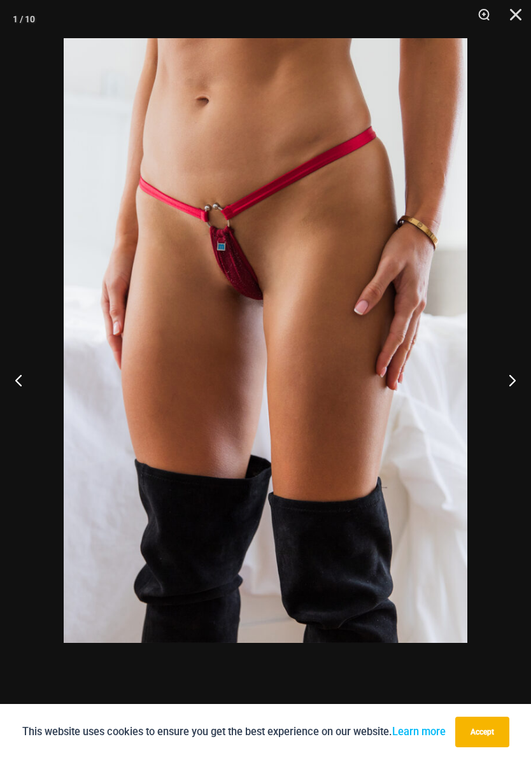
click at [507, 381] on button "Next" at bounding box center [507, 380] width 48 height 64
click at [506, 381] on button "Next" at bounding box center [507, 380] width 48 height 64
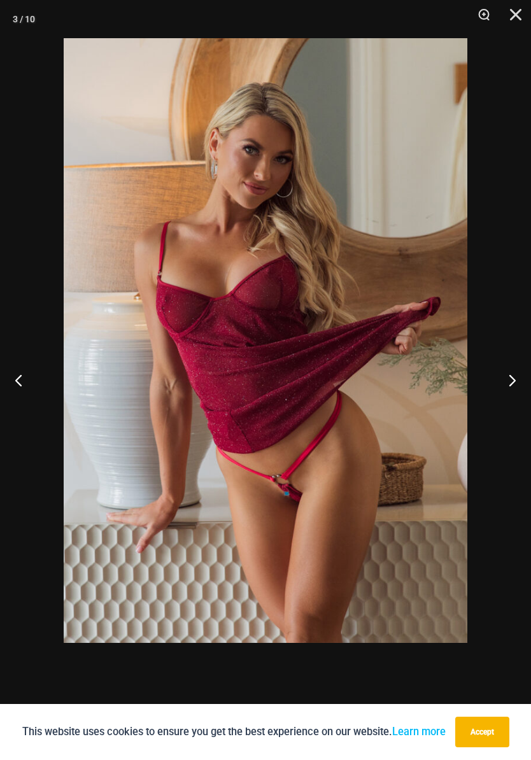
click at [508, 381] on button "Next" at bounding box center [507, 380] width 48 height 64
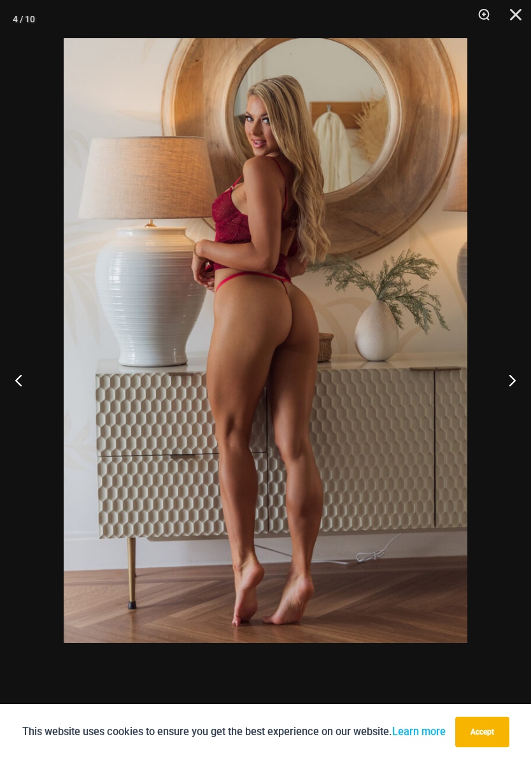
click at [507, 381] on button "Next" at bounding box center [507, 380] width 48 height 64
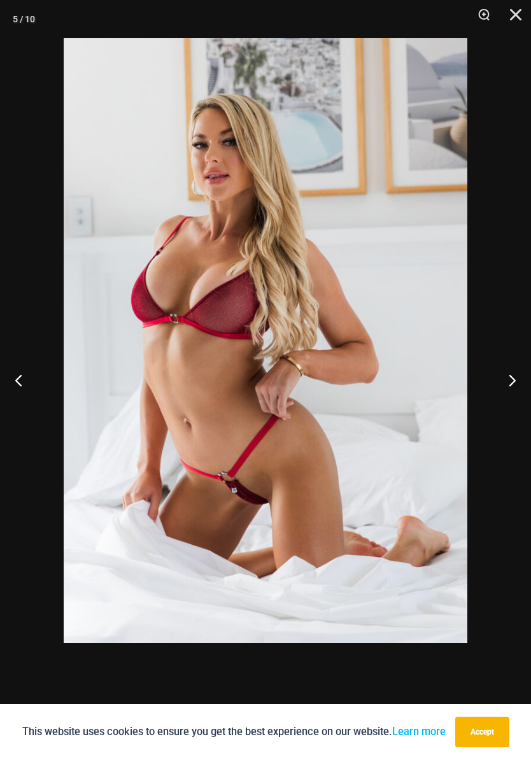
click at [508, 381] on button "Next" at bounding box center [507, 380] width 48 height 64
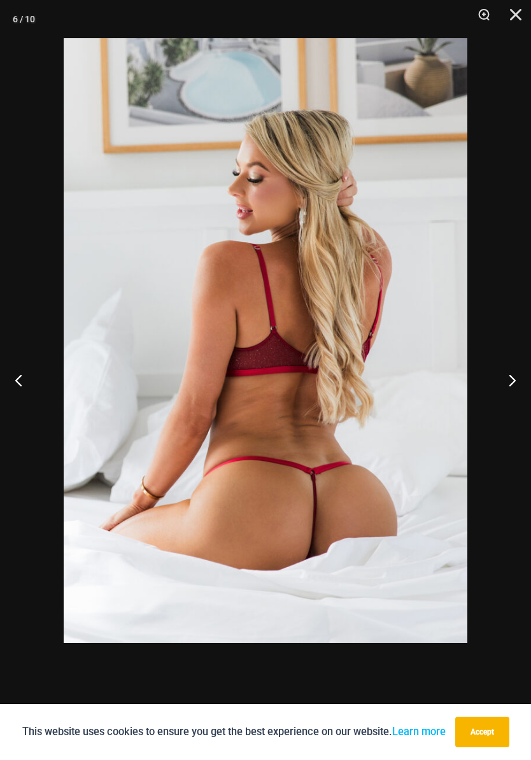
click at [508, 381] on button "Next" at bounding box center [507, 380] width 48 height 64
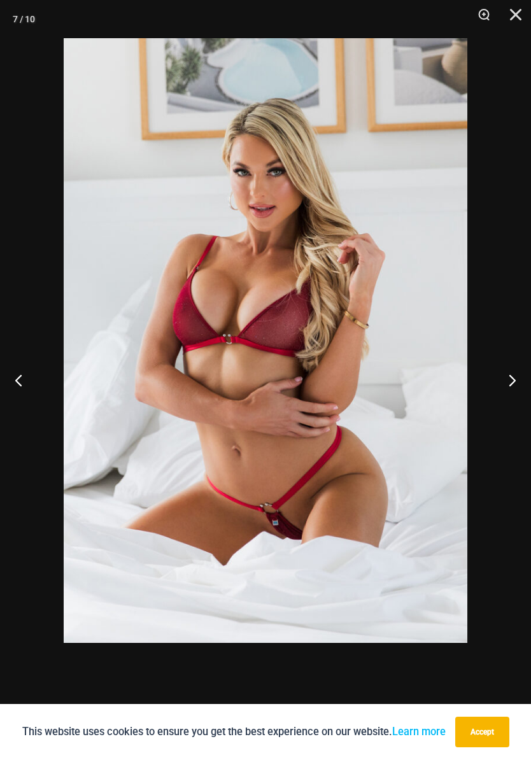
click at [508, 380] on button "Next" at bounding box center [507, 380] width 48 height 64
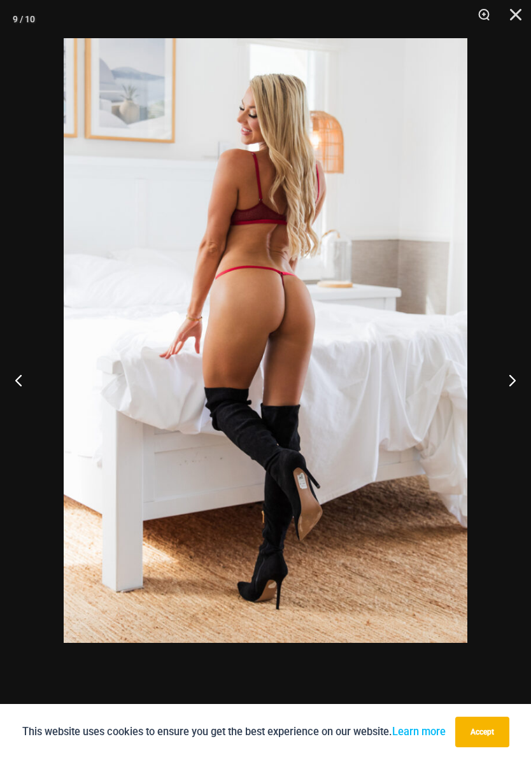
click at [508, 381] on button "Next" at bounding box center [507, 380] width 48 height 64
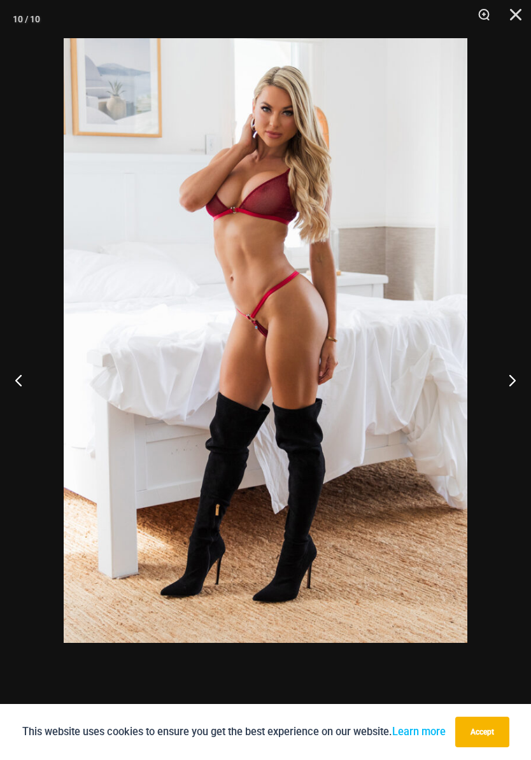
click at [508, 380] on button "Next" at bounding box center [507, 380] width 48 height 64
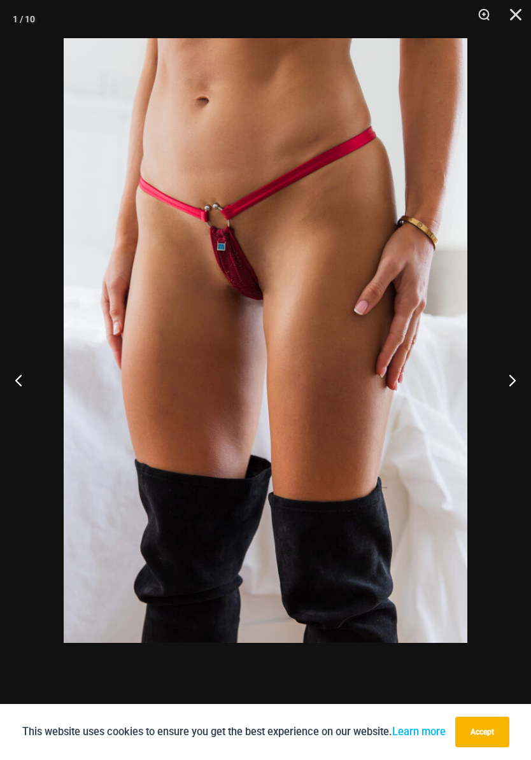
click at [509, 380] on button "Next" at bounding box center [507, 380] width 48 height 64
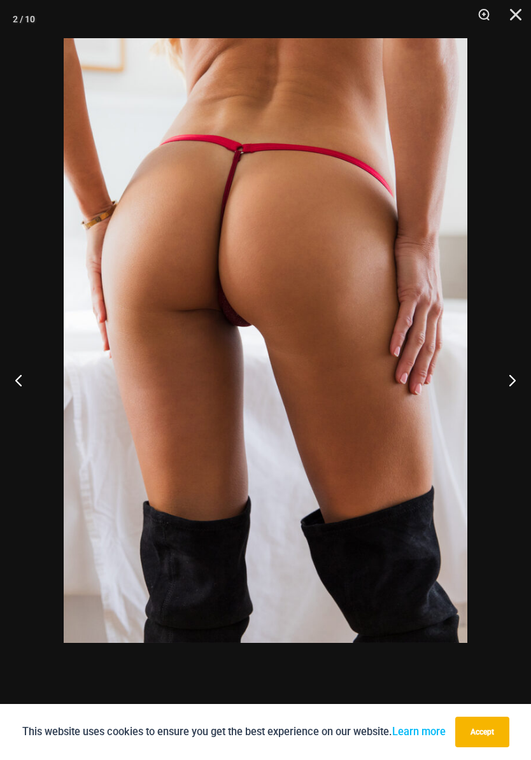
click at [508, 380] on button "Next" at bounding box center [507, 380] width 48 height 64
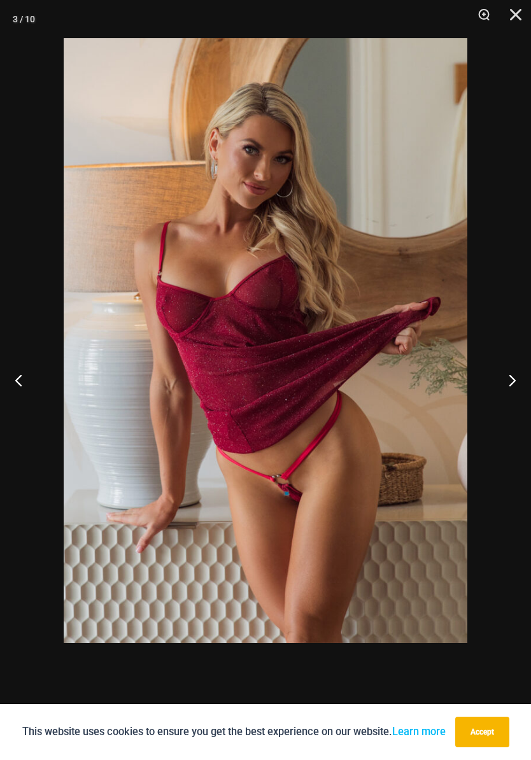
click at [508, 382] on button "Next" at bounding box center [507, 380] width 48 height 64
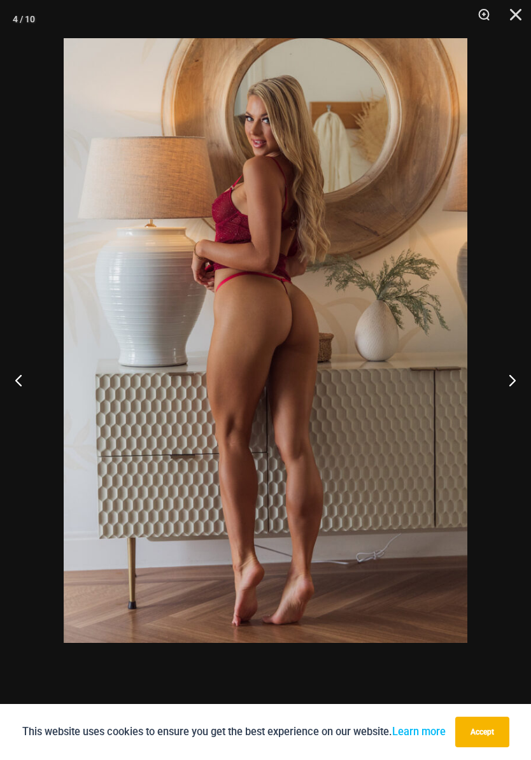
click at [507, 382] on button "Next" at bounding box center [507, 380] width 48 height 64
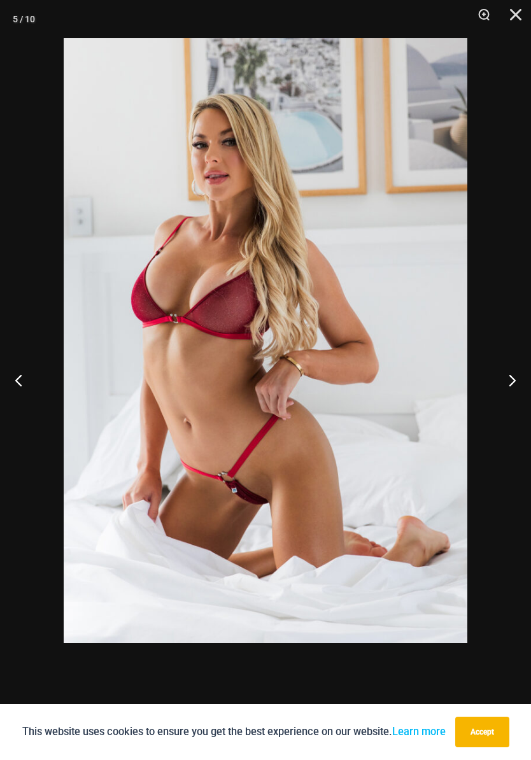
click at [508, 382] on button "Next" at bounding box center [507, 380] width 48 height 64
click at [508, 381] on button "Next" at bounding box center [507, 380] width 48 height 64
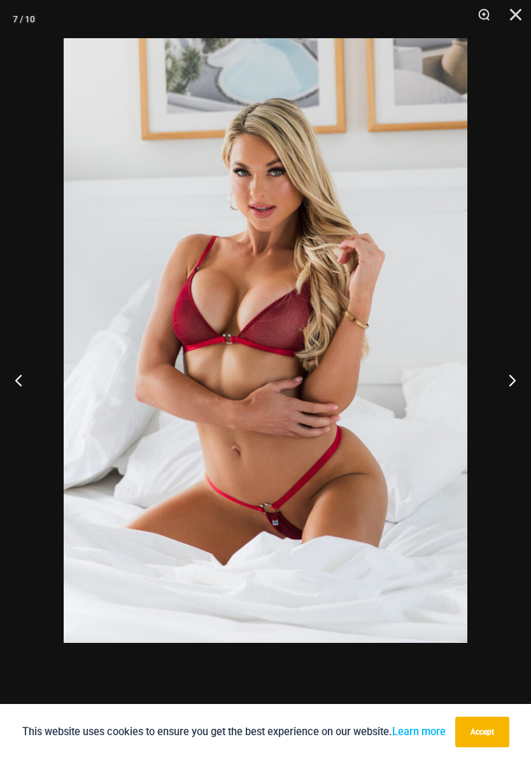
click at [506, 381] on button "Next" at bounding box center [507, 380] width 48 height 64
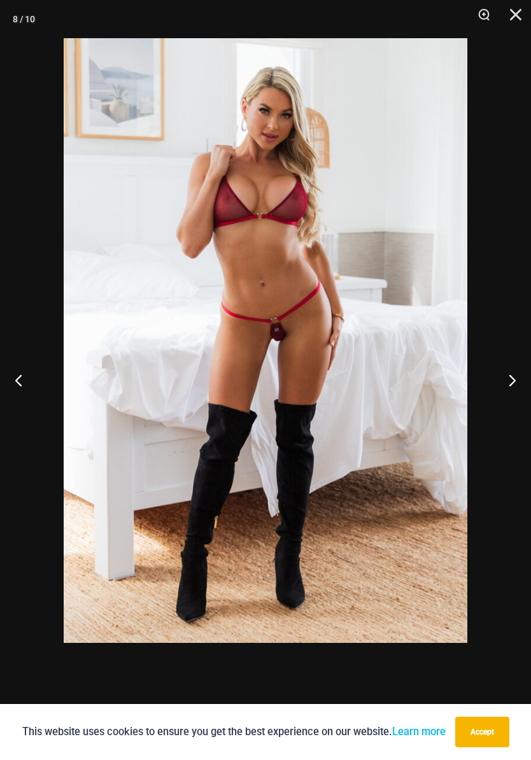
click at [506, 380] on button "Next" at bounding box center [507, 380] width 48 height 64
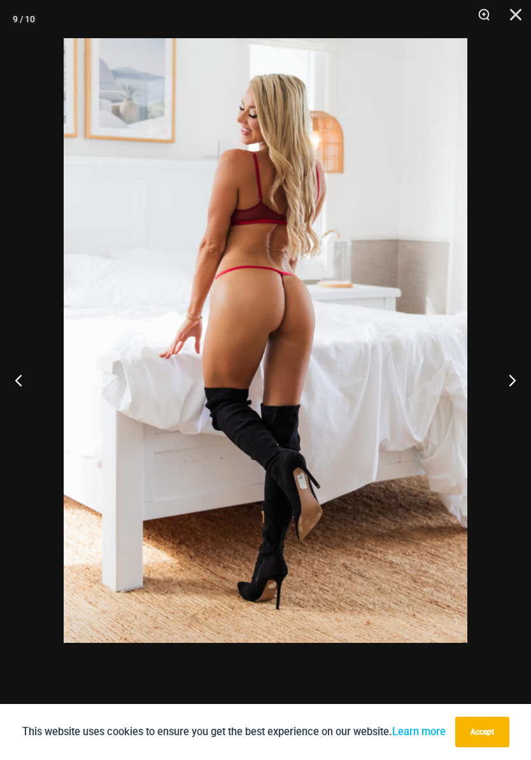
click at [507, 383] on button "Next" at bounding box center [507, 380] width 48 height 64
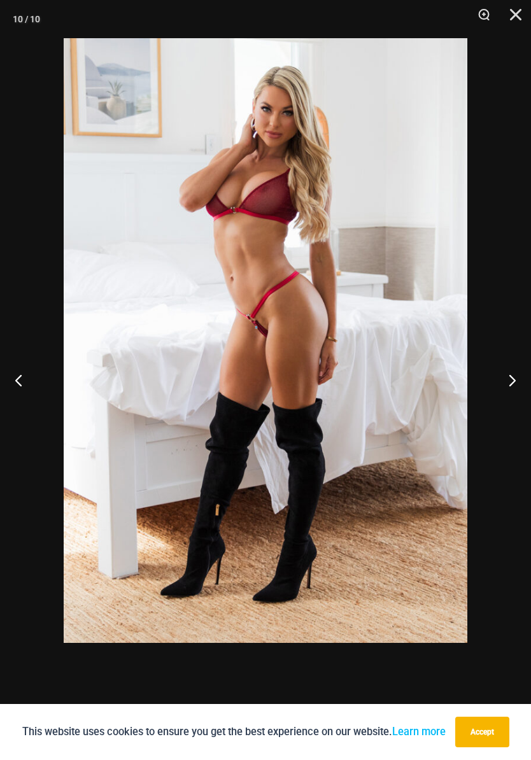
click at [524, 21] on button "Close" at bounding box center [512, 19] width 32 height 38
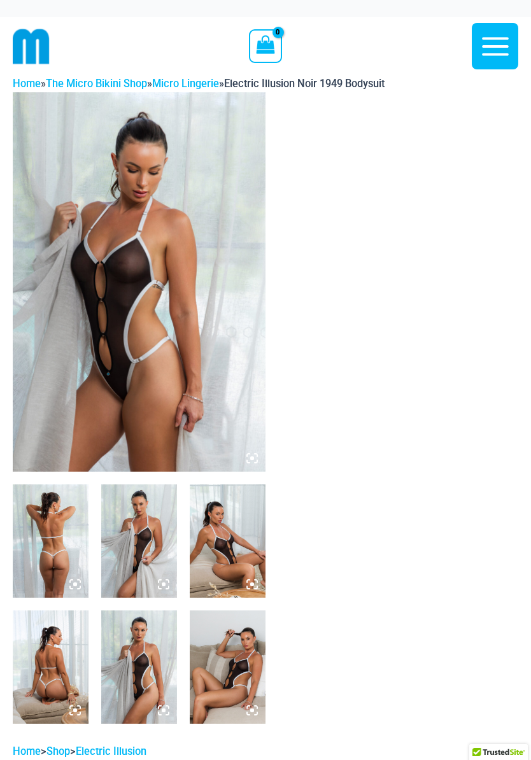
click at [48, 373] on img at bounding box center [139, 282] width 253 height 380
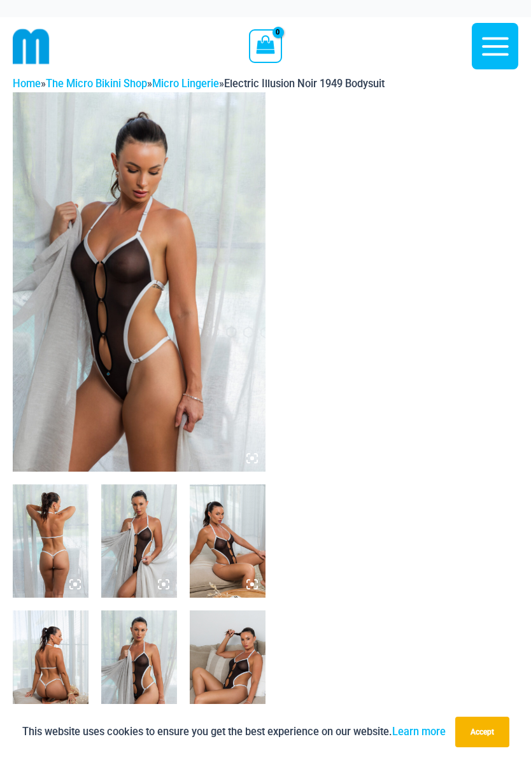
click at [66, 508] on img at bounding box center [51, 541] width 76 height 113
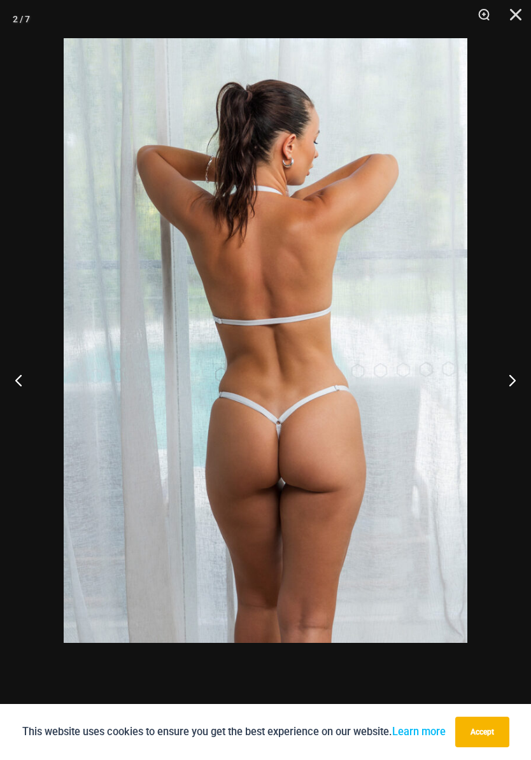
click at [507, 389] on button "Next" at bounding box center [507, 380] width 48 height 64
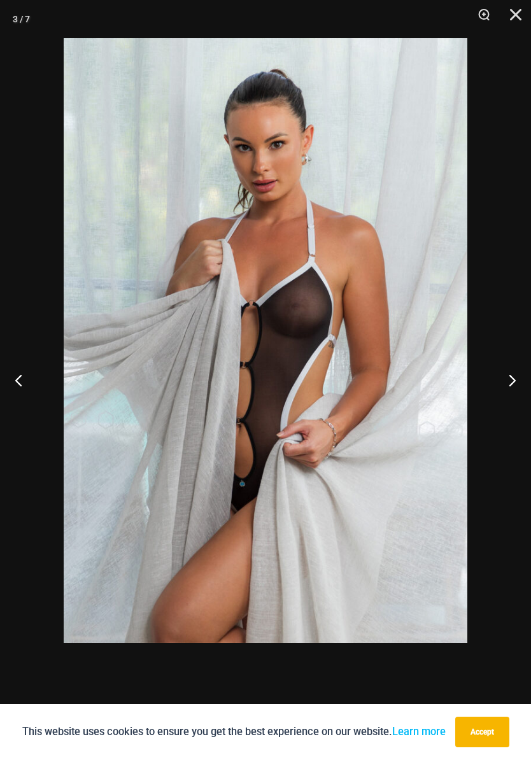
click at [511, 385] on button "Next" at bounding box center [507, 380] width 48 height 64
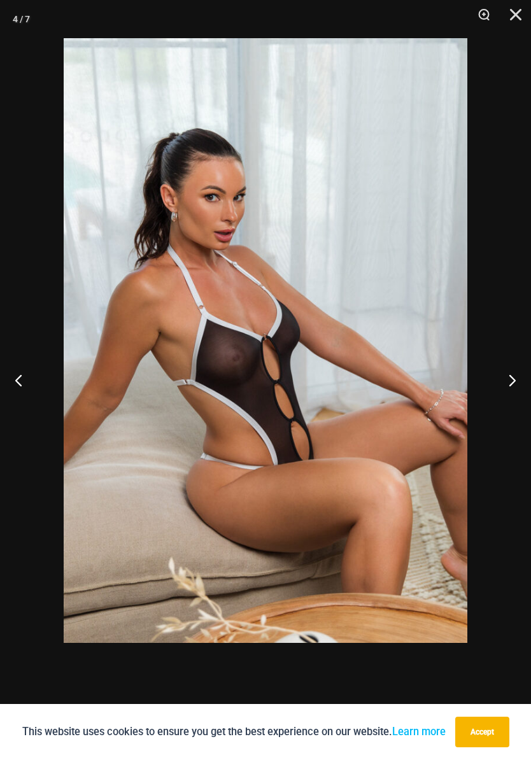
click at [511, 382] on button "Next" at bounding box center [507, 380] width 48 height 64
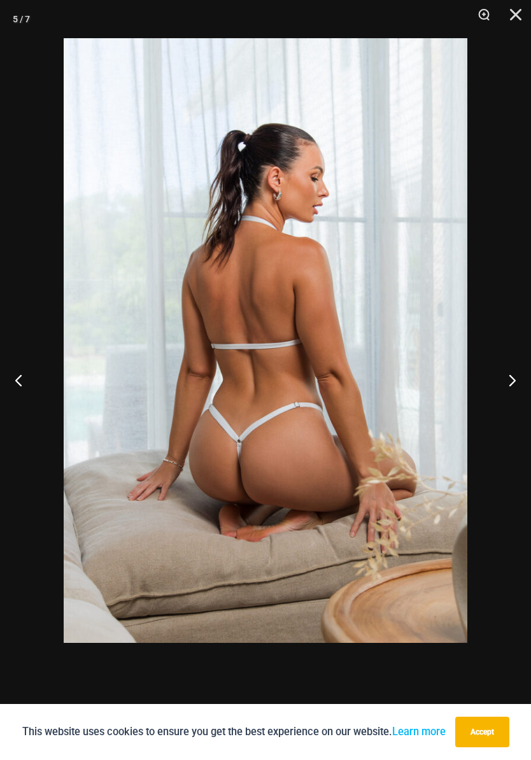
click at [511, 382] on button "Next" at bounding box center [507, 380] width 48 height 64
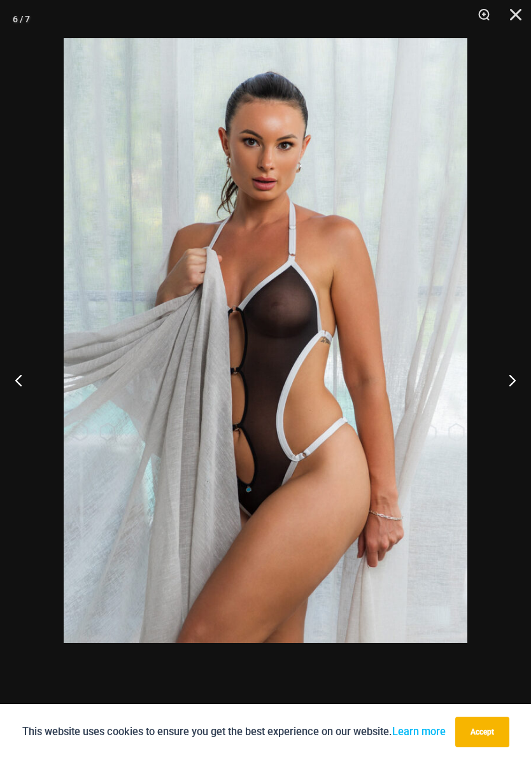
click at [512, 384] on button "Next" at bounding box center [507, 380] width 48 height 64
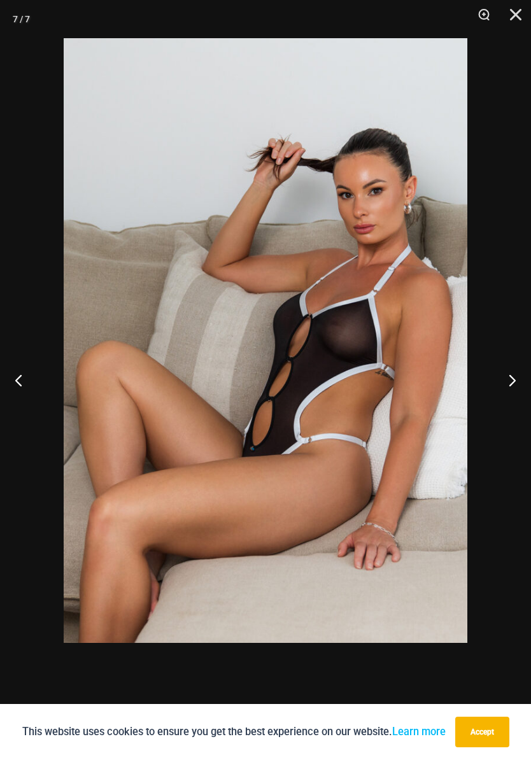
click at [511, 384] on button "Next" at bounding box center [507, 380] width 48 height 64
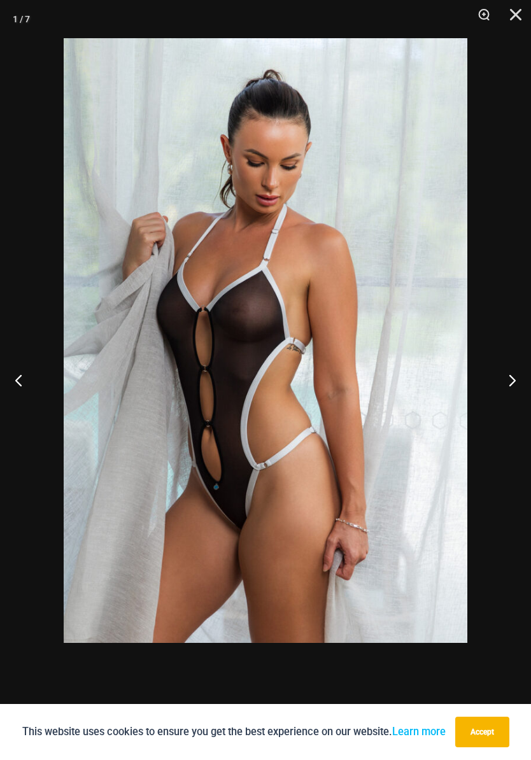
click at [511, 384] on button "Next" at bounding box center [507, 380] width 48 height 64
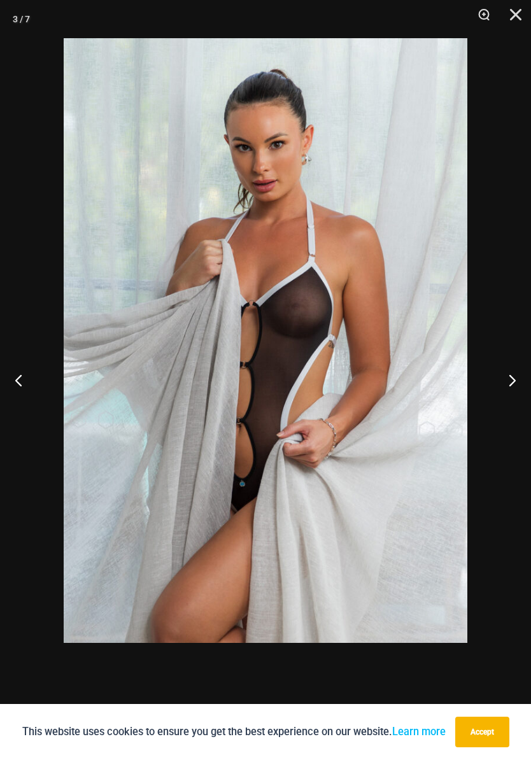
click at [513, 385] on button "Next" at bounding box center [507, 380] width 48 height 64
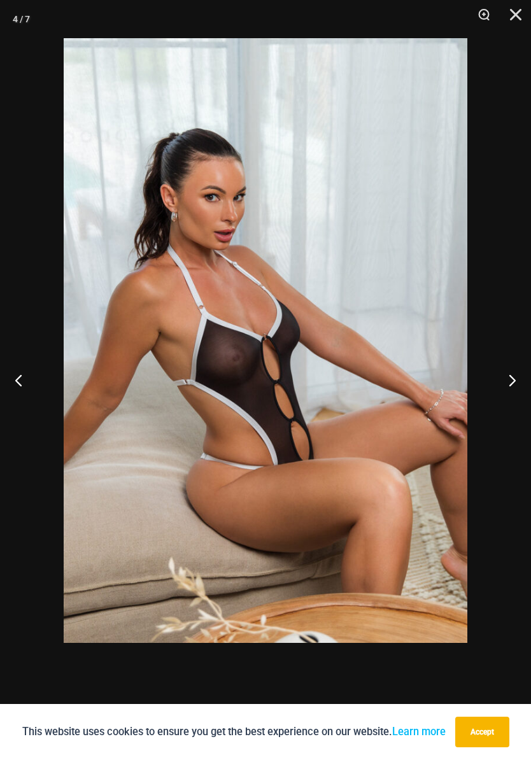
click at [512, 384] on button "Next" at bounding box center [507, 380] width 48 height 64
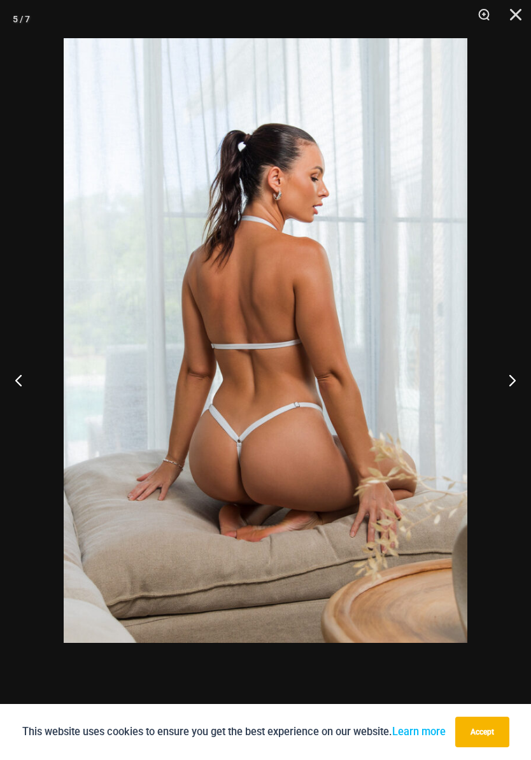
click at [513, 384] on button "Next" at bounding box center [507, 380] width 48 height 64
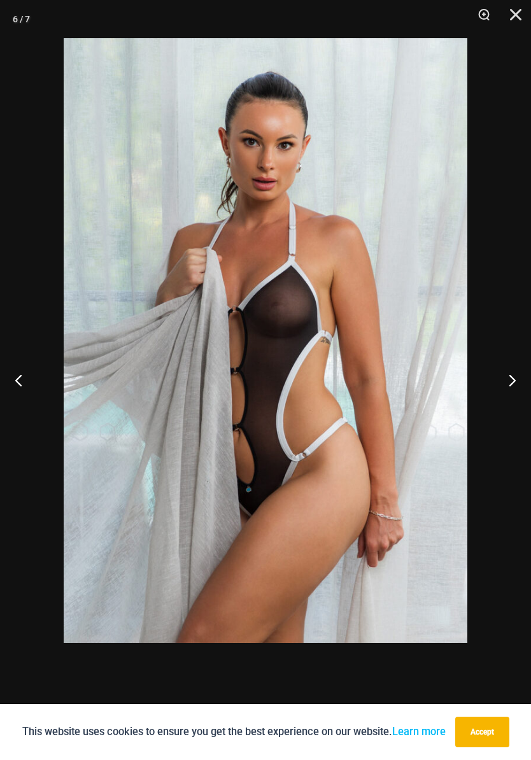
click at [512, 384] on button "Next" at bounding box center [507, 380] width 48 height 64
click at [513, 385] on button "Next" at bounding box center [507, 380] width 48 height 64
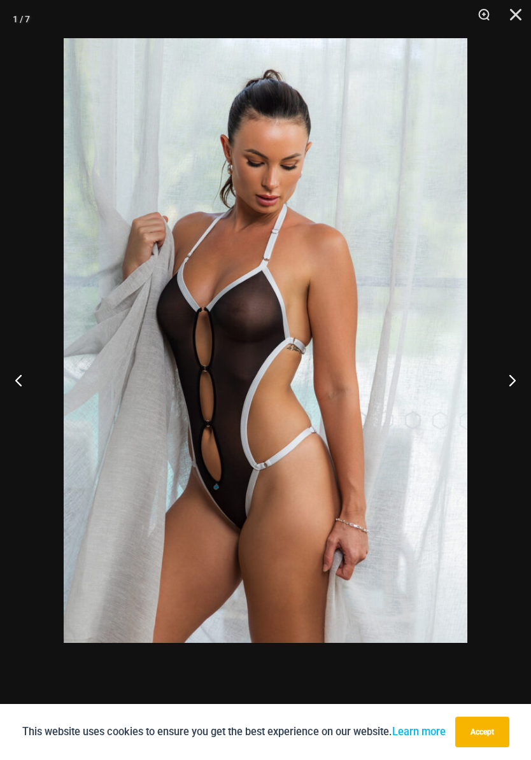
click at [513, 384] on button "Next" at bounding box center [507, 380] width 48 height 64
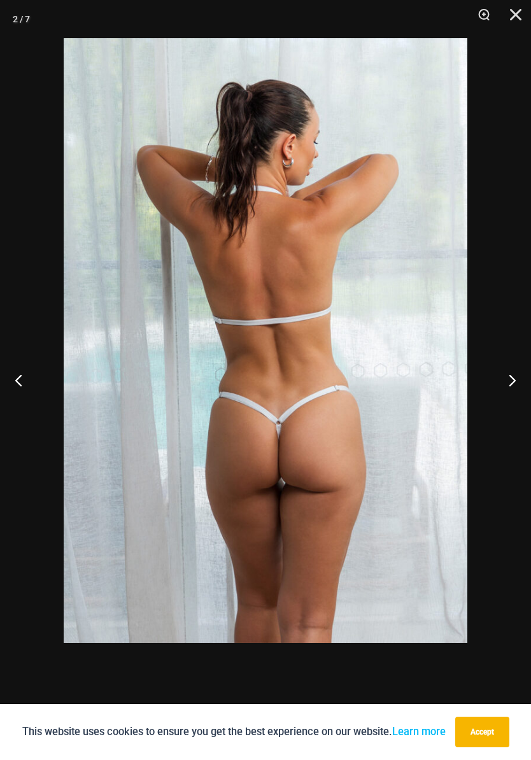
click at [512, 385] on button "Next" at bounding box center [507, 380] width 48 height 64
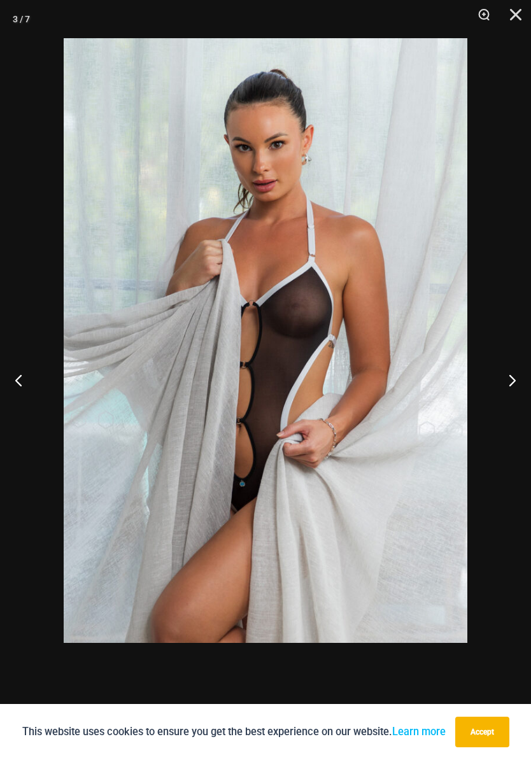
click at [512, 384] on button "Next" at bounding box center [507, 380] width 48 height 64
click at [511, 385] on button "Next" at bounding box center [507, 380] width 48 height 64
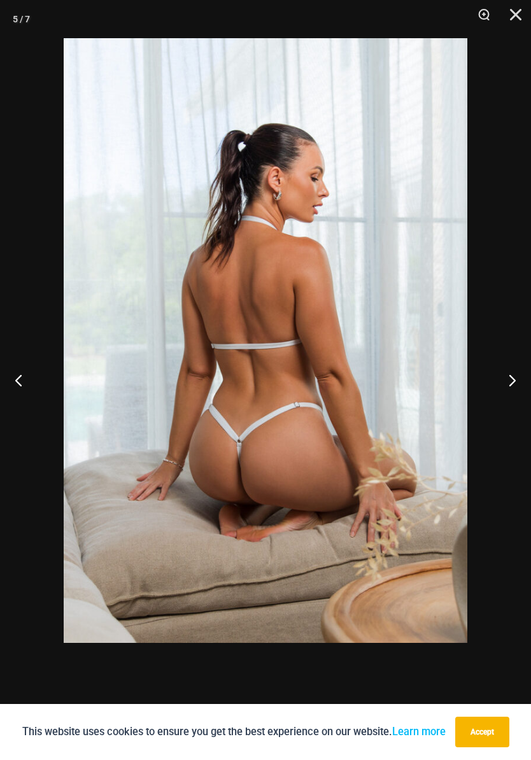
click at [511, 384] on button "Next" at bounding box center [507, 380] width 48 height 64
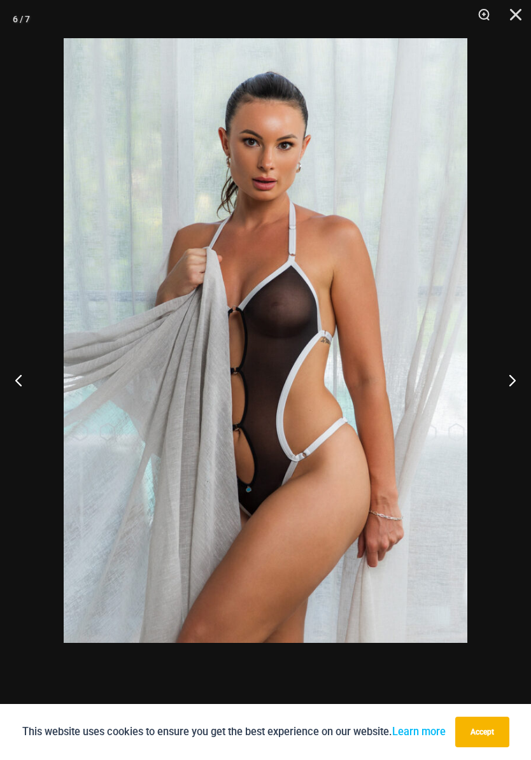
click at [512, 387] on button "Next" at bounding box center [507, 380] width 48 height 64
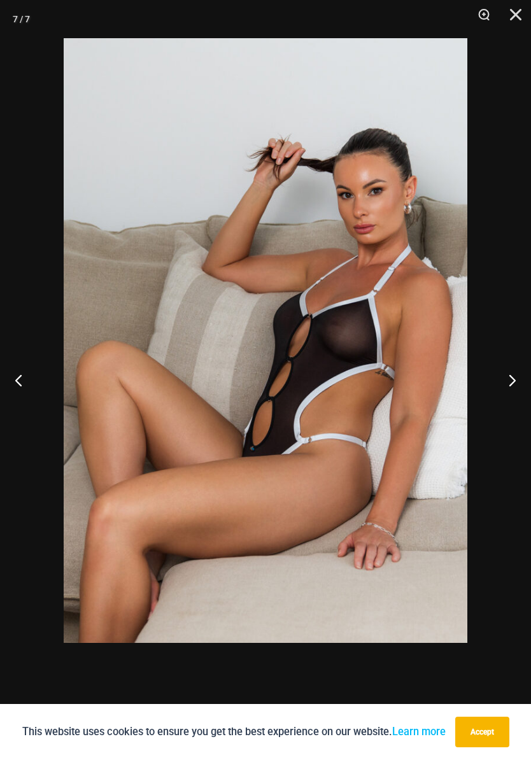
click at [512, 387] on button "Next" at bounding box center [507, 380] width 48 height 64
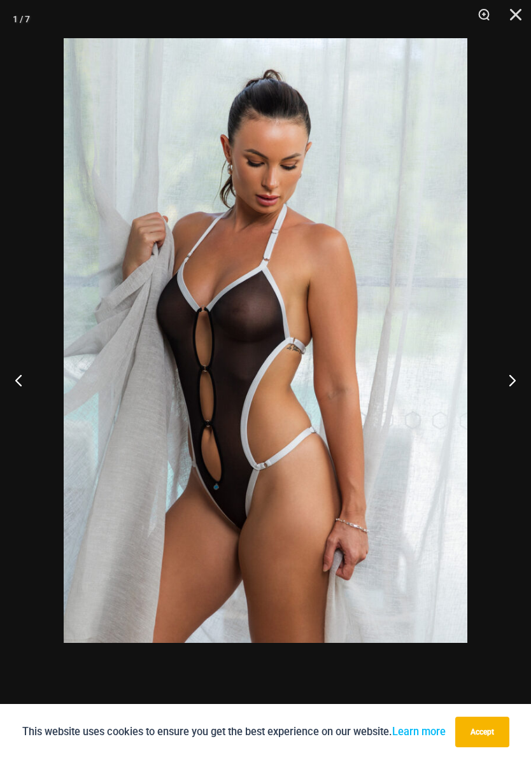
click at [512, 385] on button "Next" at bounding box center [507, 380] width 48 height 64
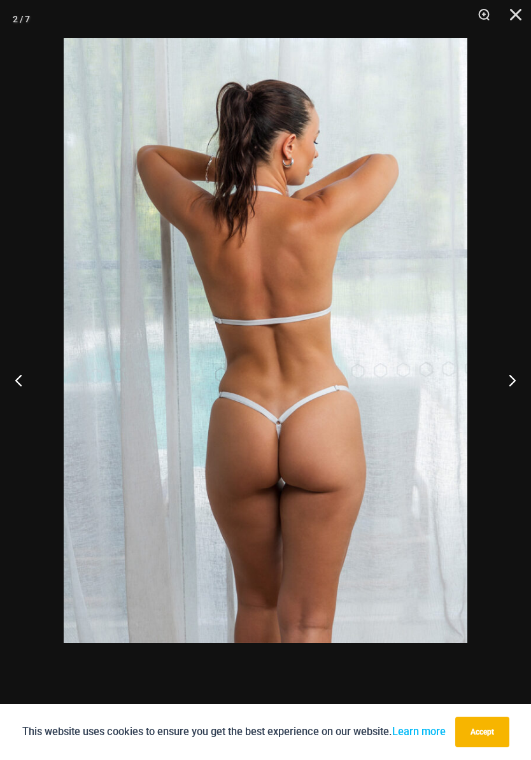
click at [511, 385] on button "Next" at bounding box center [507, 380] width 48 height 64
click at [513, 385] on button "Next" at bounding box center [507, 380] width 48 height 64
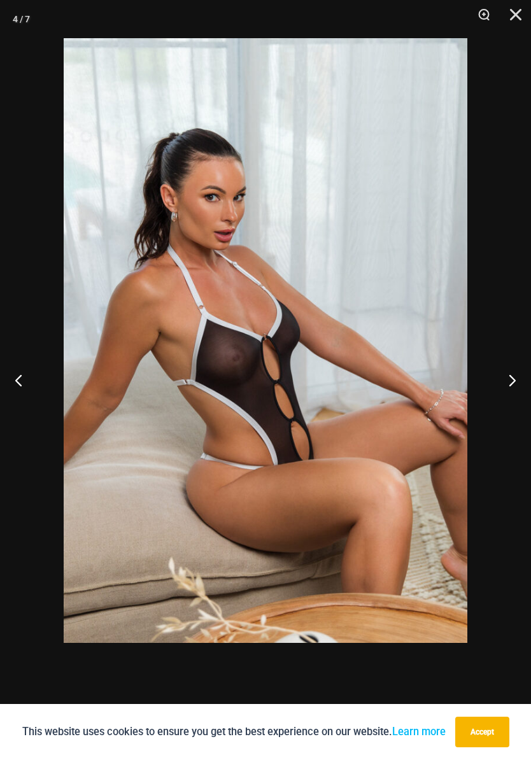
click at [513, 385] on button "Next" at bounding box center [507, 380] width 48 height 64
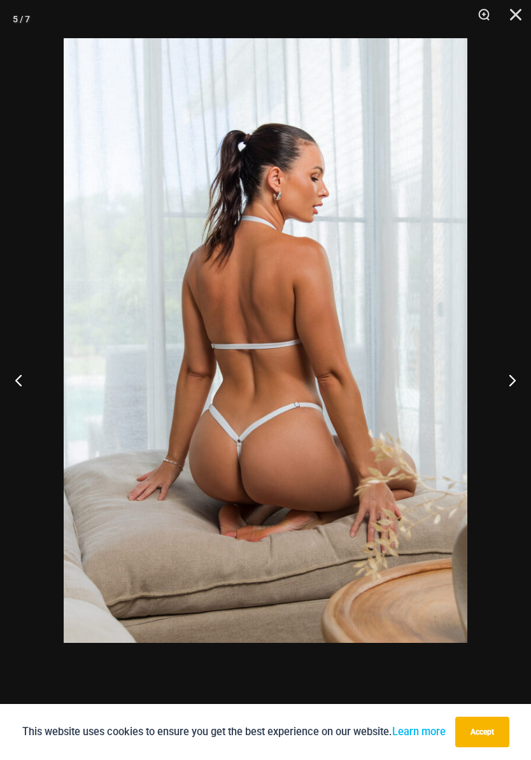
click at [511, 383] on button "Next" at bounding box center [507, 380] width 48 height 64
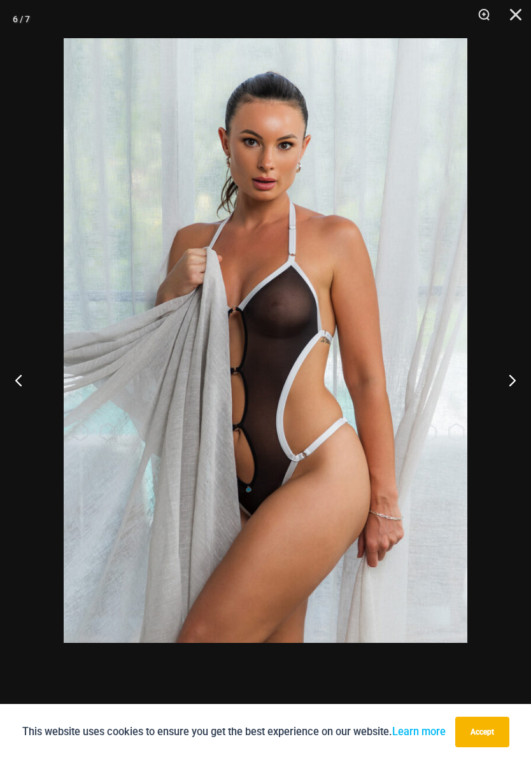
click at [511, 383] on button "Next" at bounding box center [507, 380] width 48 height 64
click at [511, 385] on button "Next" at bounding box center [507, 380] width 48 height 64
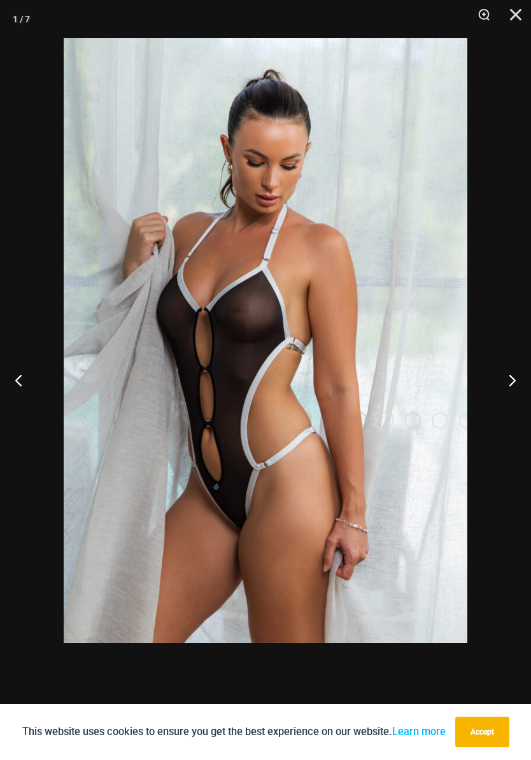
click at [511, 385] on button "Next" at bounding box center [507, 380] width 48 height 64
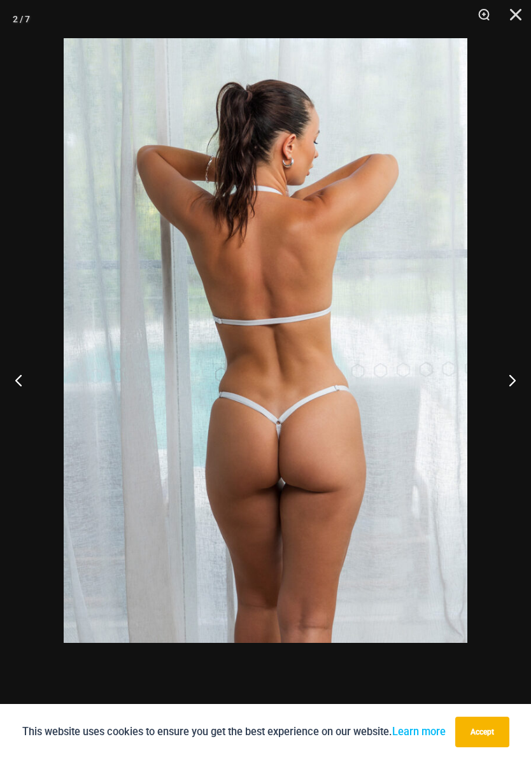
click at [512, 381] on button "Next" at bounding box center [507, 380] width 48 height 64
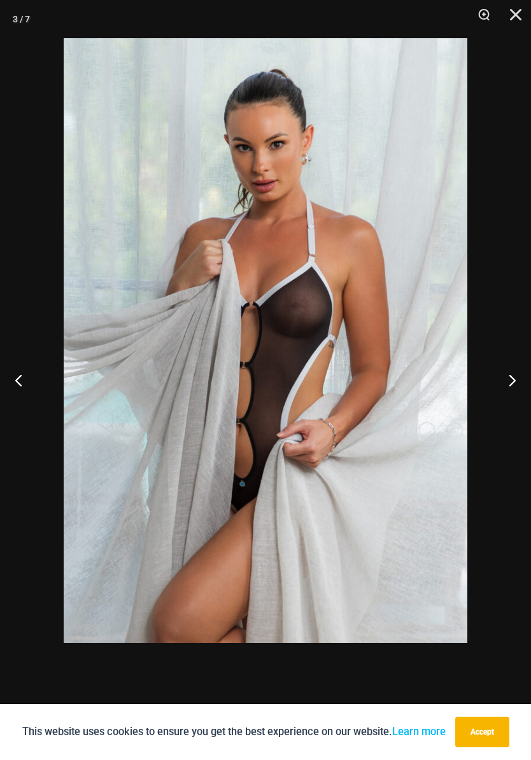
click at [512, 380] on button "Next" at bounding box center [507, 380] width 48 height 64
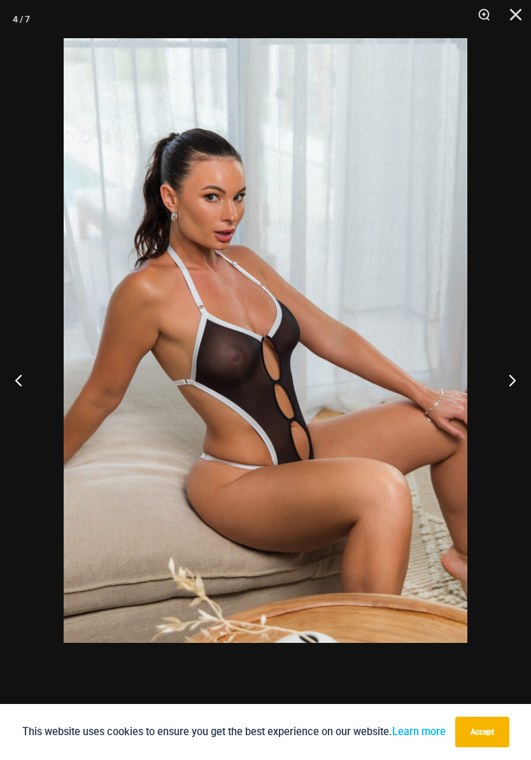
click at [511, 382] on button "Next" at bounding box center [507, 380] width 48 height 64
click at [510, 382] on button "Next" at bounding box center [507, 380] width 48 height 64
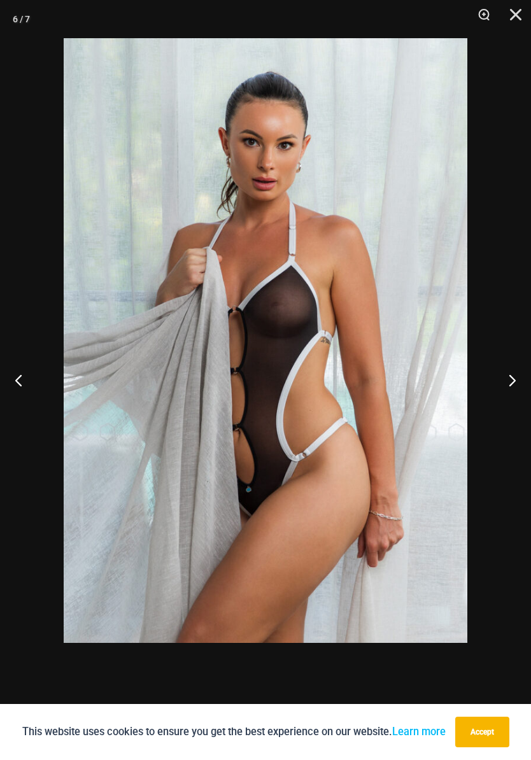
click at [514, 382] on button "Next" at bounding box center [507, 380] width 48 height 64
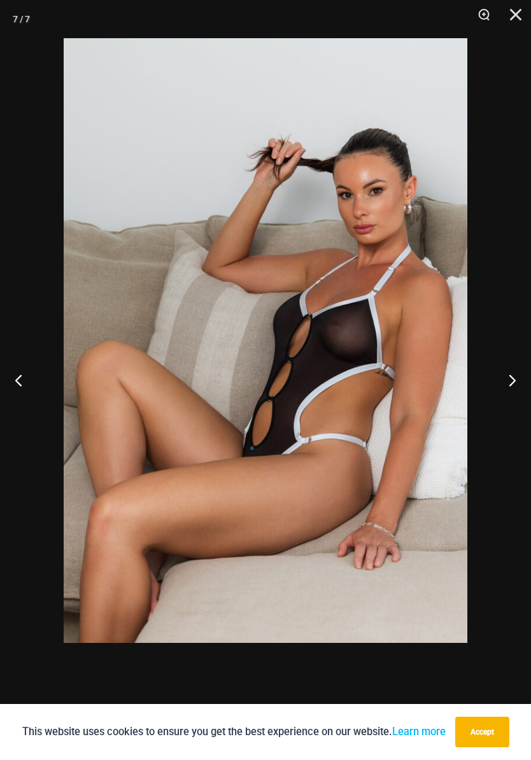
click at [514, 382] on button "Next" at bounding box center [507, 380] width 48 height 64
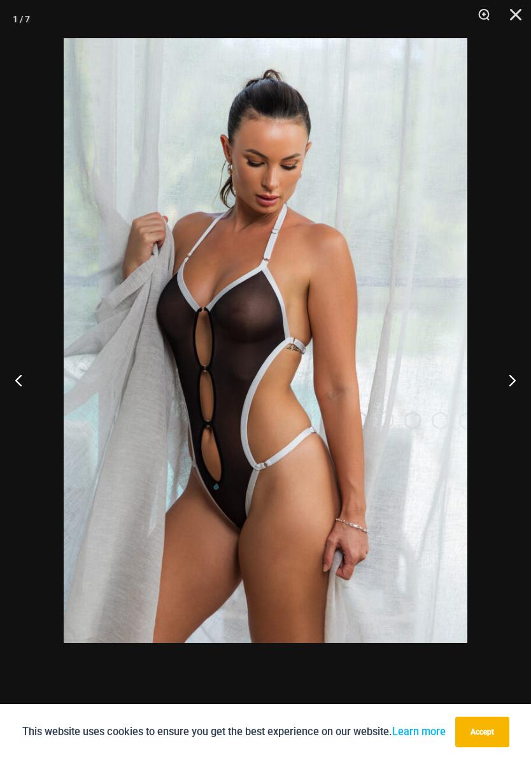
click at [512, 382] on button "Next" at bounding box center [507, 380] width 48 height 64
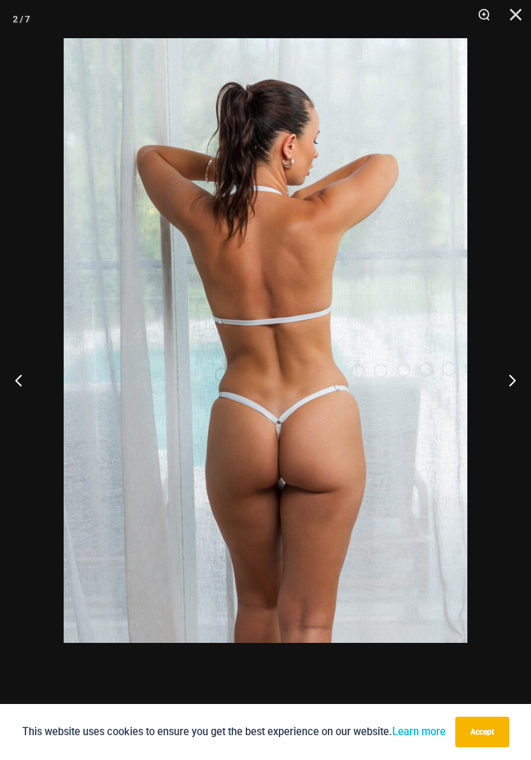
click at [511, 382] on button "Next" at bounding box center [507, 380] width 48 height 64
click at [513, 381] on button "Next" at bounding box center [507, 380] width 48 height 64
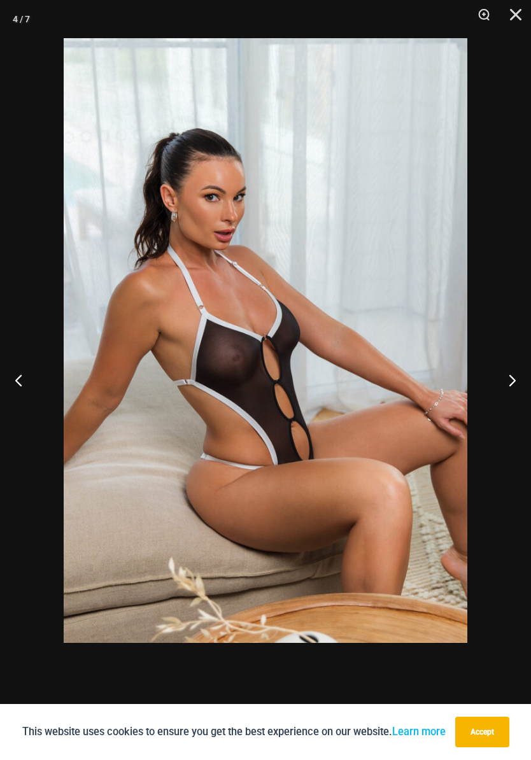
click at [512, 381] on button "Next" at bounding box center [507, 380] width 48 height 64
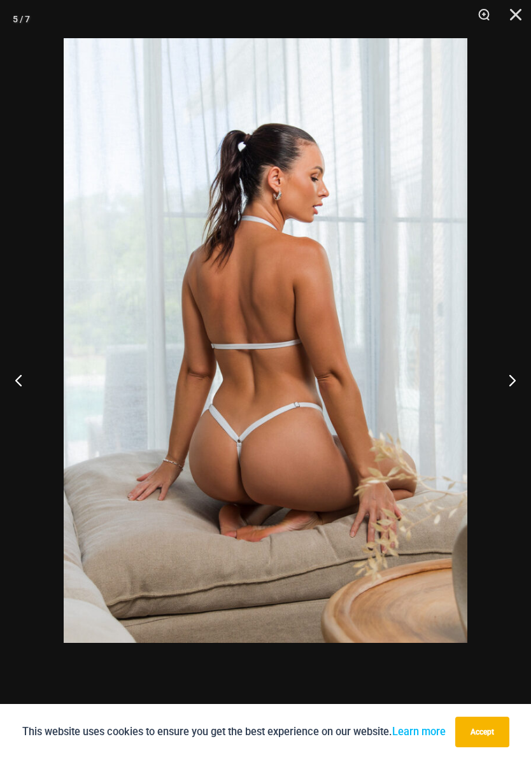
click at [513, 382] on button "Next" at bounding box center [507, 380] width 48 height 64
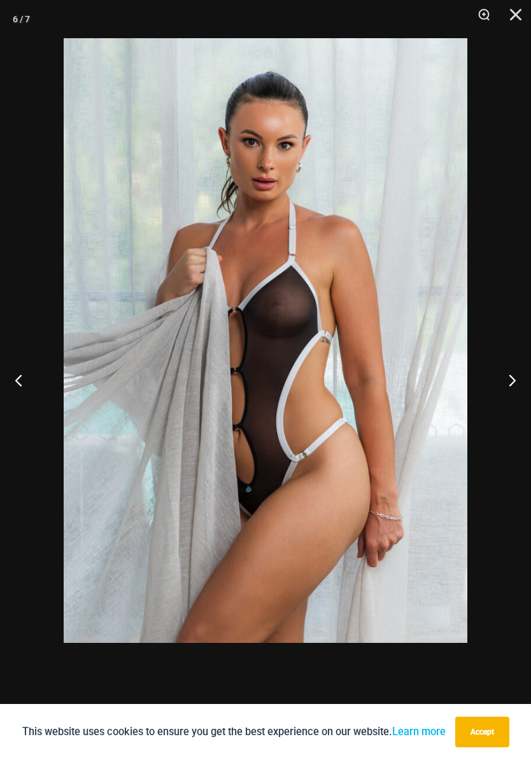
click at [513, 382] on button "Next" at bounding box center [507, 380] width 48 height 64
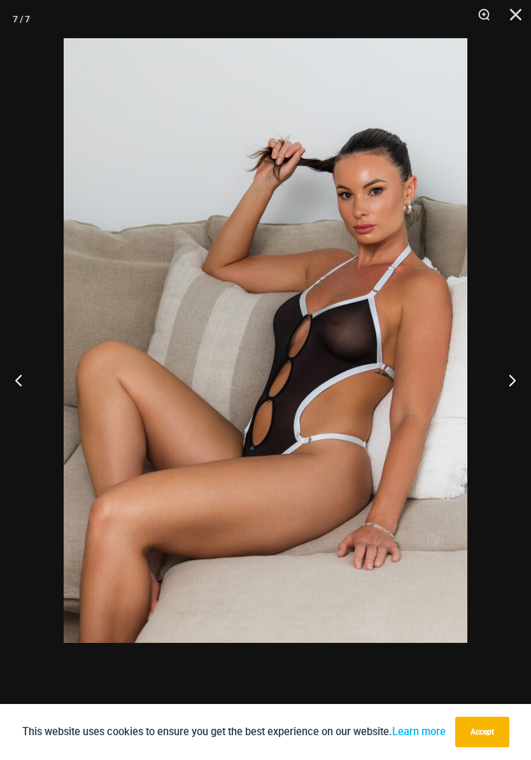
click at [515, 11] on button "Close" at bounding box center [512, 19] width 32 height 38
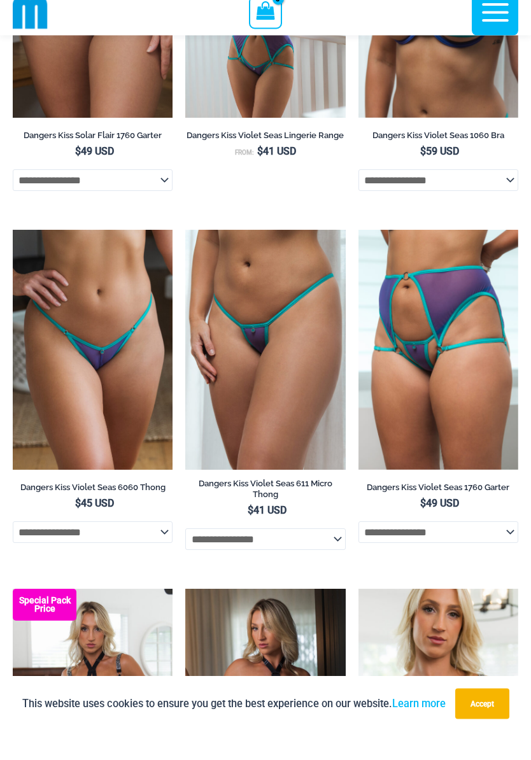
scroll to position [574, 0]
click at [359, 258] on img at bounding box center [359, 258] width 0 height 0
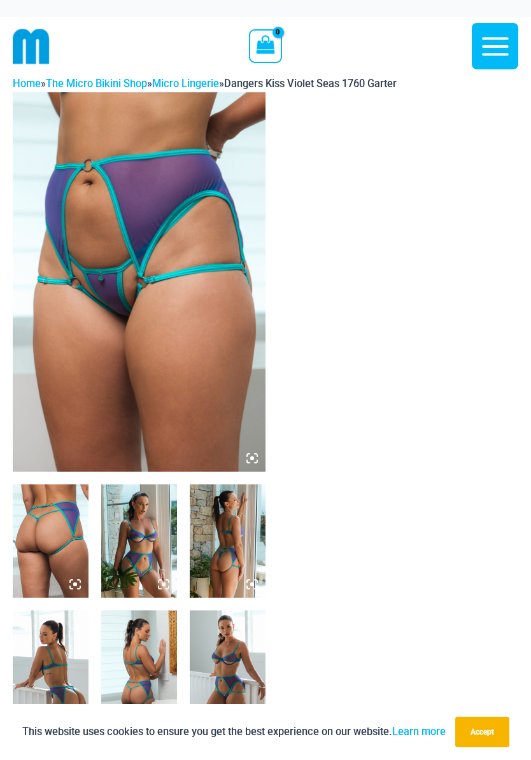
click at [75, 515] on img at bounding box center [51, 541] width 76 height 113
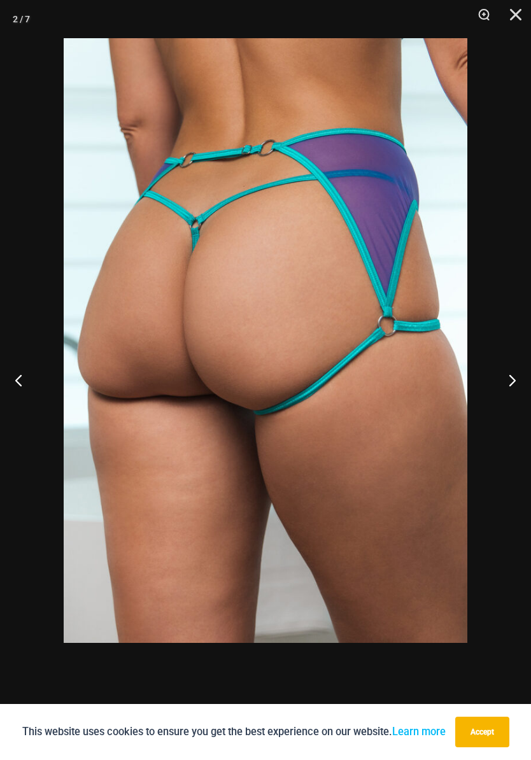
click at [508, 375] on button "Next" at bounding box center [507, 380] width 48 height 64
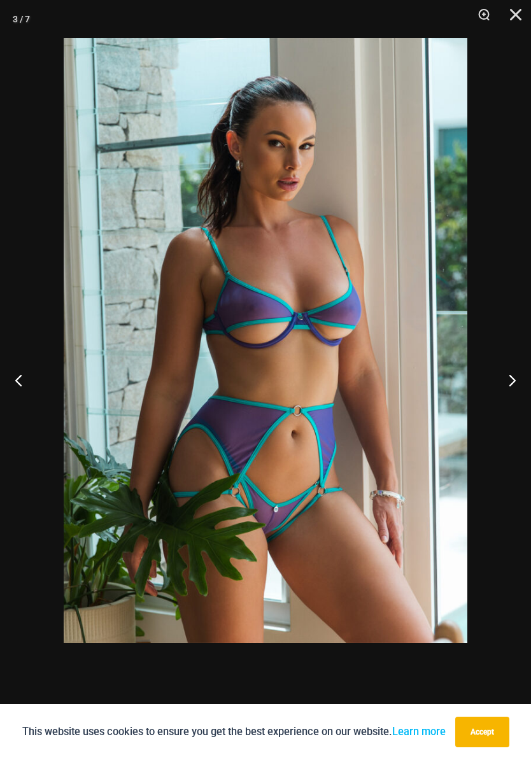
click at [505, 378] on button "Next" at bounding box center [507, 380] width 48 height 64
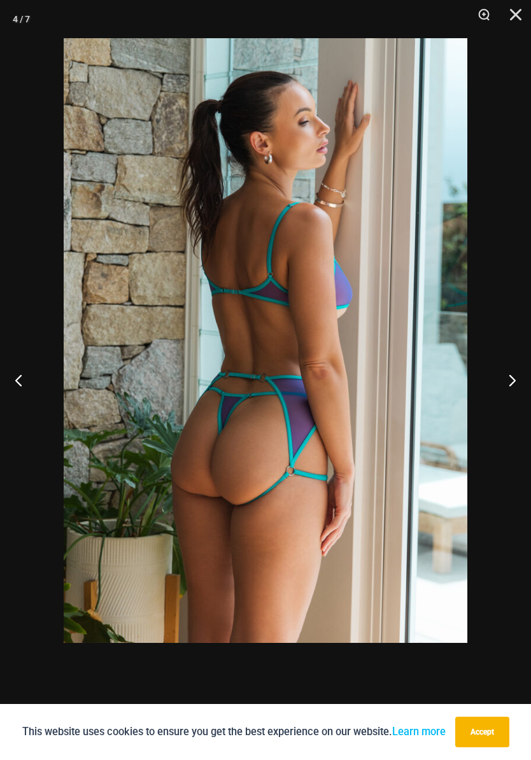
click at [506, 378] on button "Next" at bounding box center [507, 380] width 48 height 64
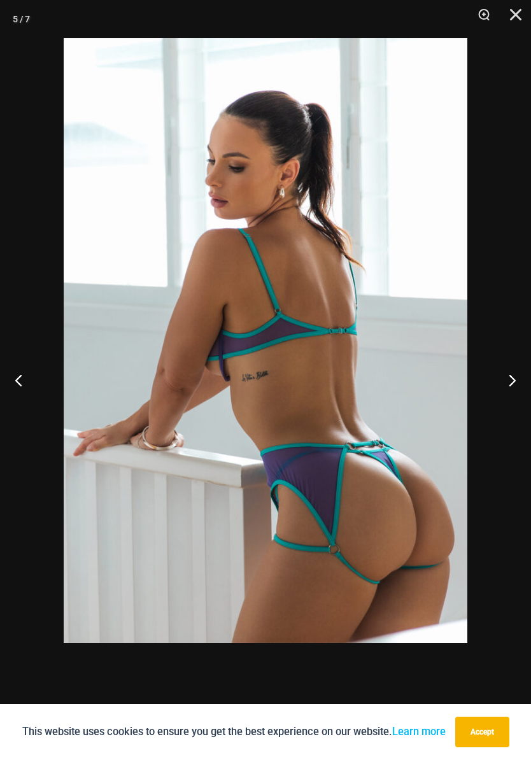
click at [502, 379] on button "Next" at bounding box center [507, 380] width 48 height 64
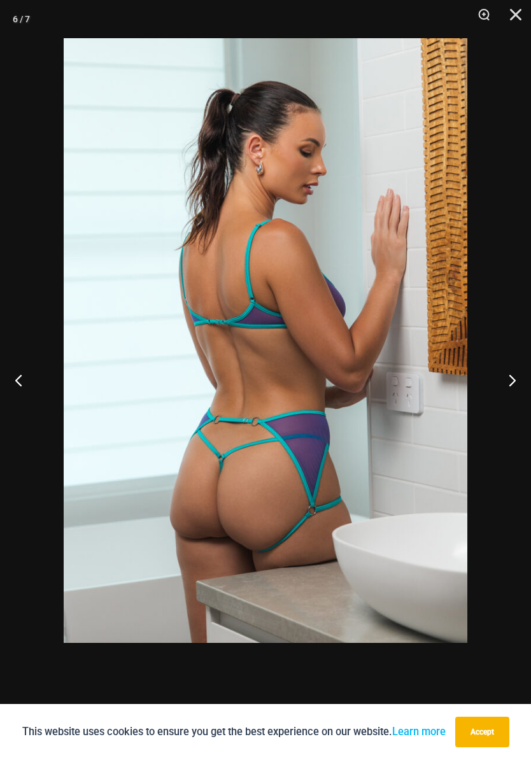
click at [502, 379] on button "Next" at bounding box center [507, 380] width 48 height 64
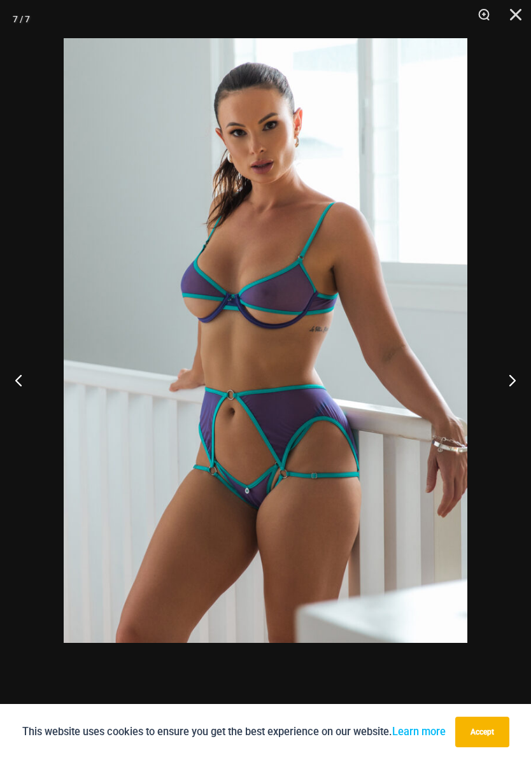
click at [503, 378] on button "Next" at bounding box center [507, 380] width 48 height 64
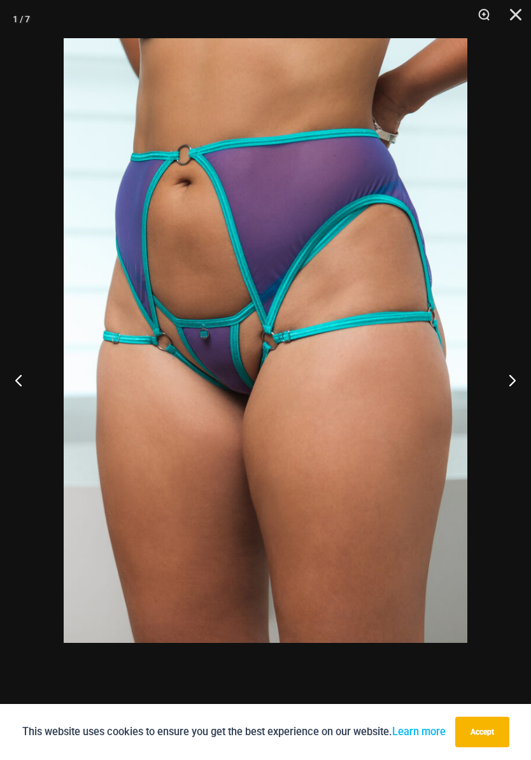
click at [503, 378] on button "Next" at bounding box center [507, 380] width 48 height 64
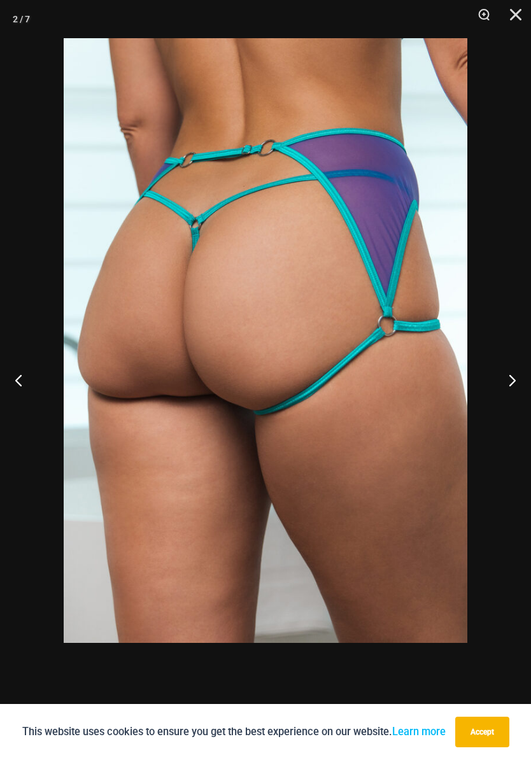
click at [503, 376] on button "Next" at bounding box center [507, 380] width 48 height 64
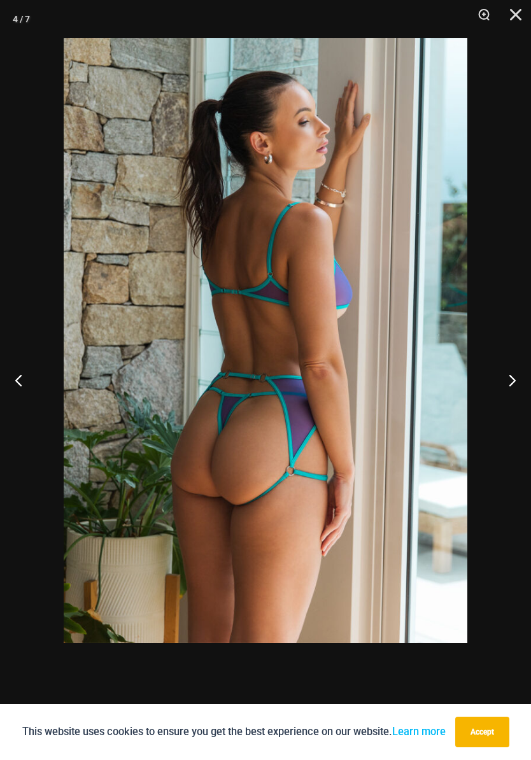
click at [505, 376] on button "Next" at bounding box center [507, 380] width 48 height 64
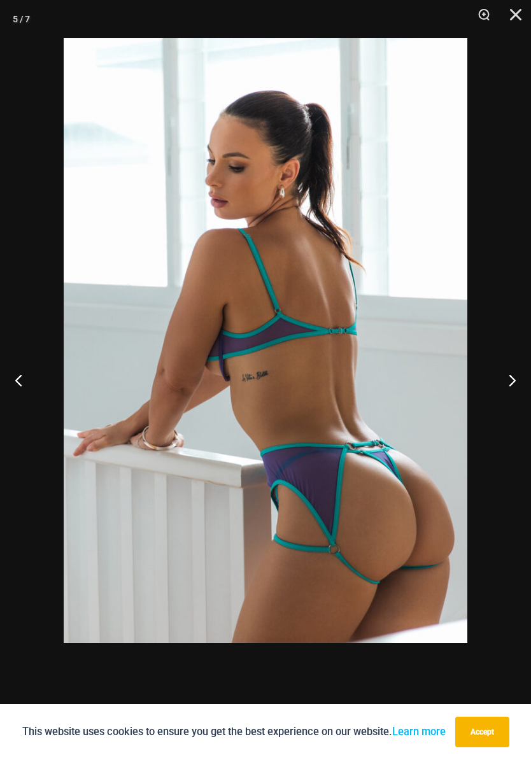
click at [505, 376] on button "Next" at bounding box center [507, 380] width 48 height 64
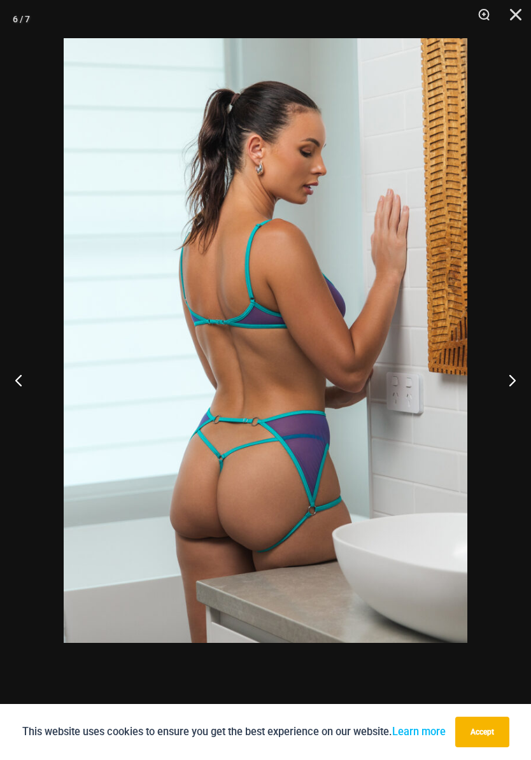
click at [505, 377] on button "Next" at bounding box center [507, 380] width 48 height 64
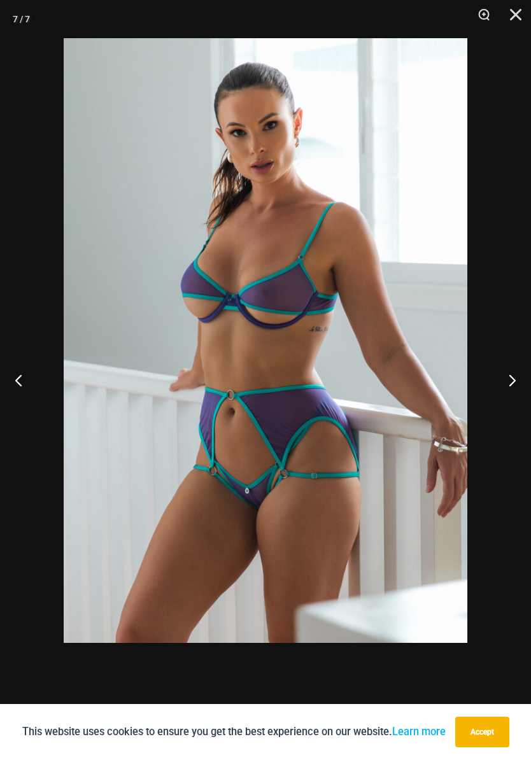
click at [504, 376] on button "Next" at bounding box center [507, 380] width 48 height 64
click at [506, 376] on button "Next" at bounding box center [507, 380] width 48 height 64
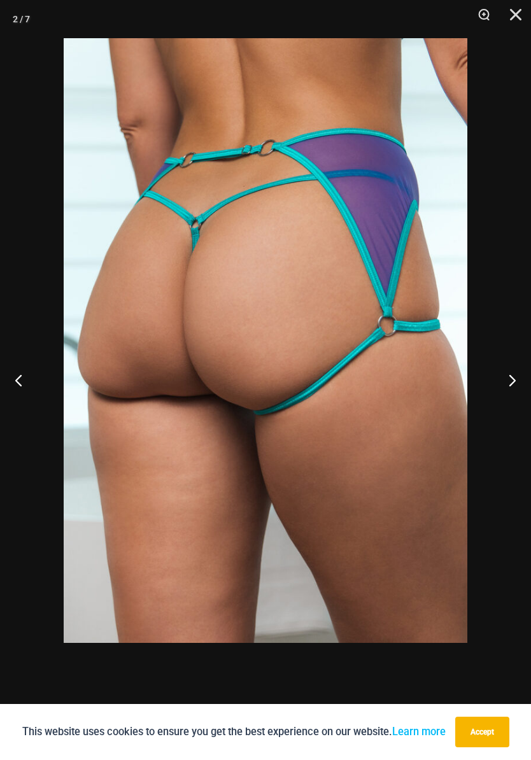
click at [505, 375] on button "Next" at bounding box center [507, 380] width 48 height 64
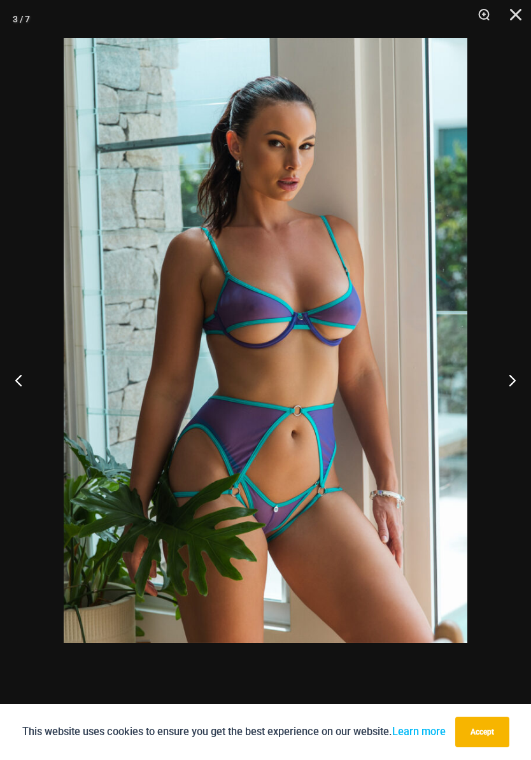
click at [506, 375] on button "Next" at bounding box center [507, 380] width 48 height 64
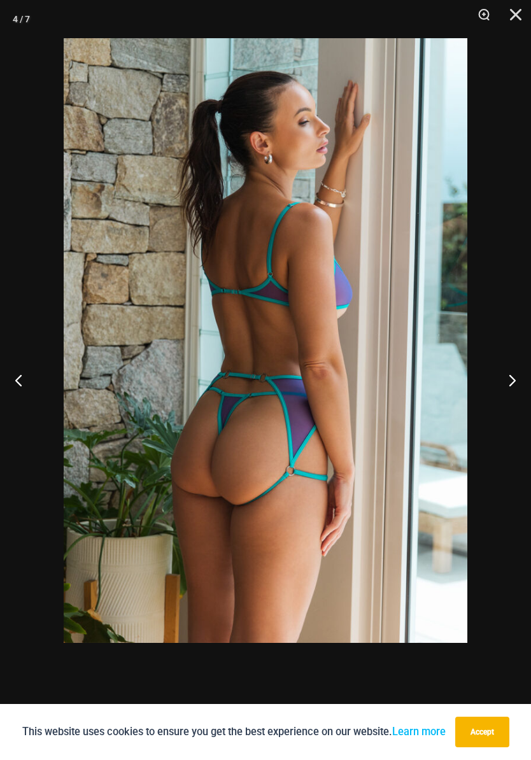
click at [506, 374] on button "Next" at bounding box center [507, 380] width 48 height 64
click at [506, 375] on button "Next" at bounding box center [507, 380] width 48 height 64
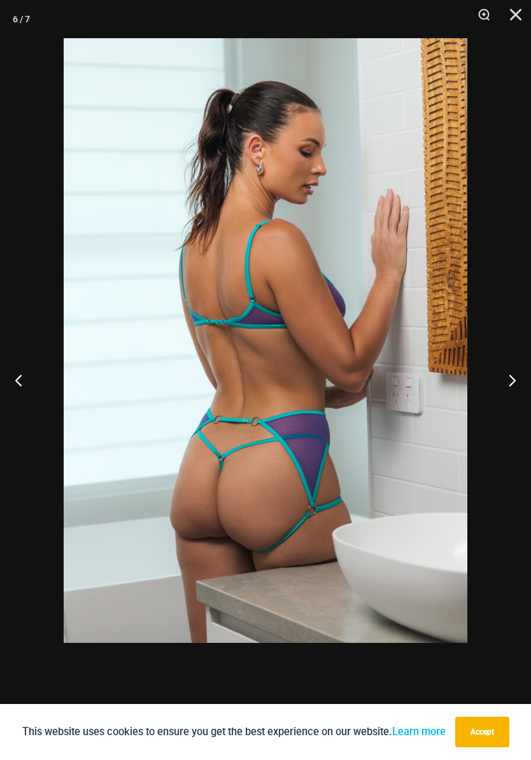
click at [505, 375] on button "Next" at bounding box center [507, 380] width 48 height 64
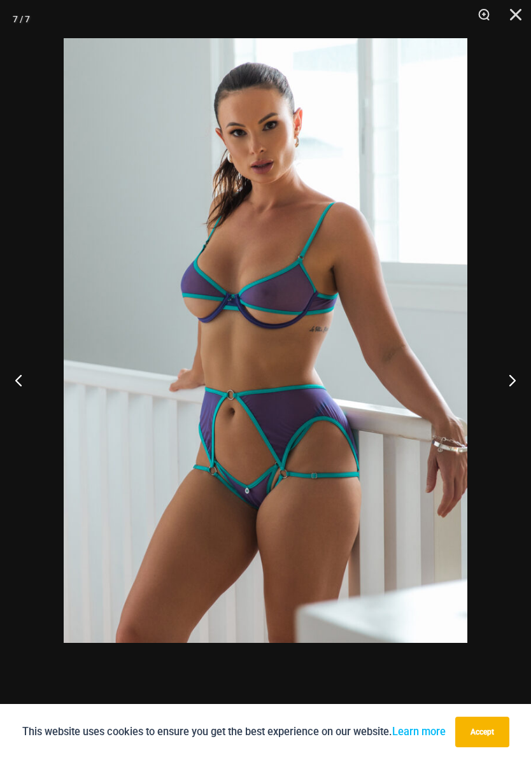
click at [508, 375] on button "Next" at bounding box center [507, 380] width 48 height 64
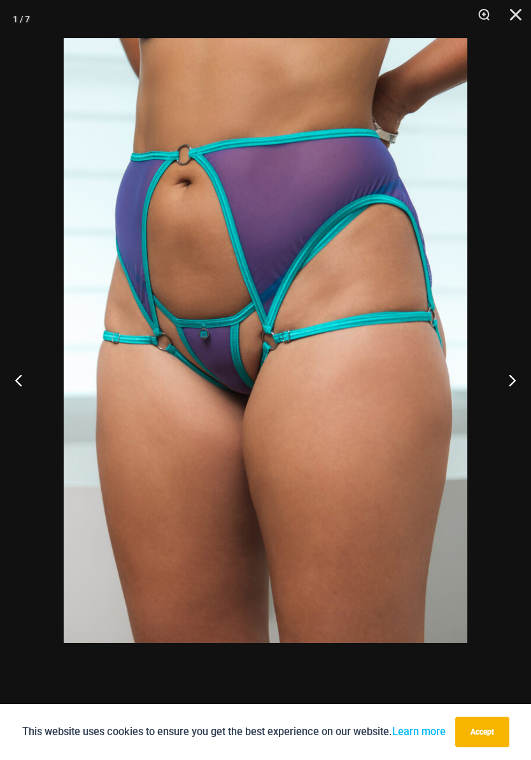
click at [507, 374] on button "Next" at bounding box center [507, 380] width 48 height 64
click at [508, 374] on button "Next" at bounding box center [507, 380] width 48 height 64
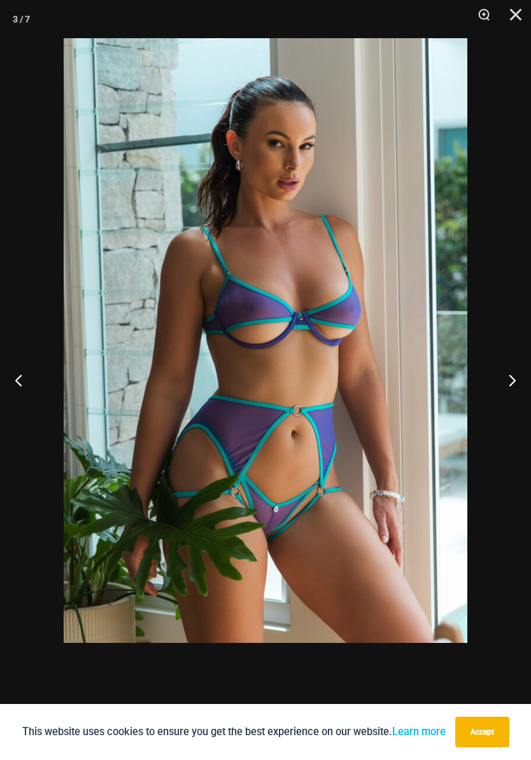
click at [507, 374] on button "Next" at bounding box center [507, 380] width 48 height 64
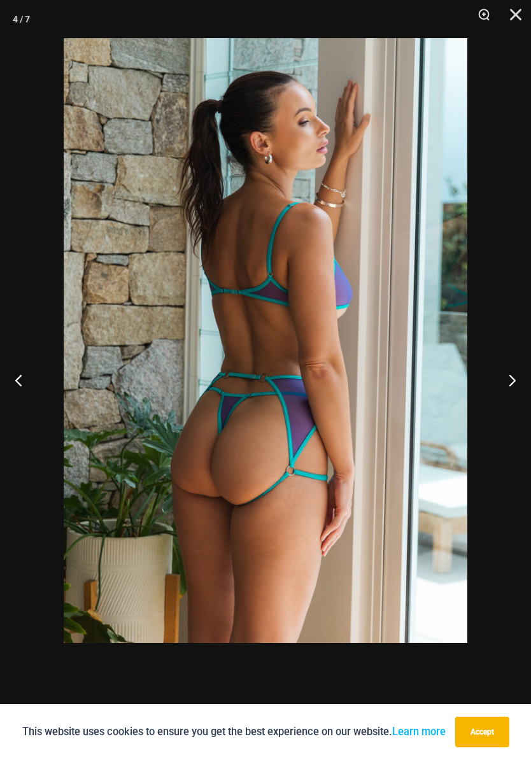
click at [506, 373] on button "Next" at bounding box center [507, 380] width 48 height 64
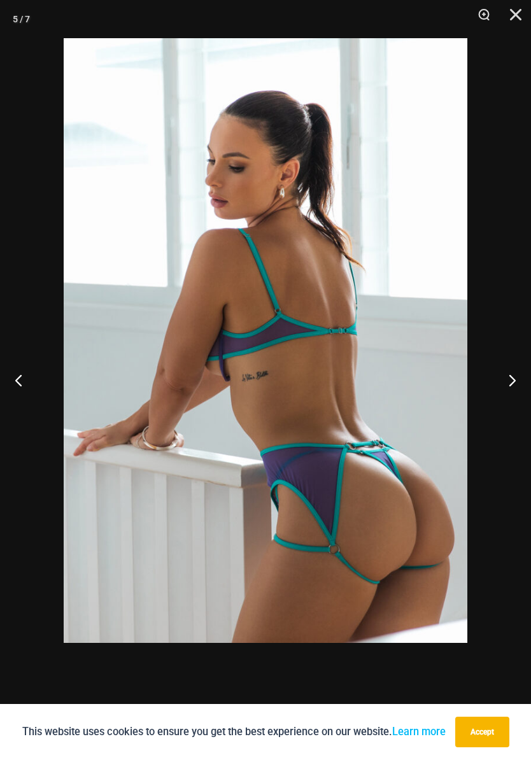
click at [506, 372] on button "Next" at bounding box center [507, 380] width 48 height 64
click at [509, 372] on button "Next" at bounding box center [507, 380] width 48 height 64
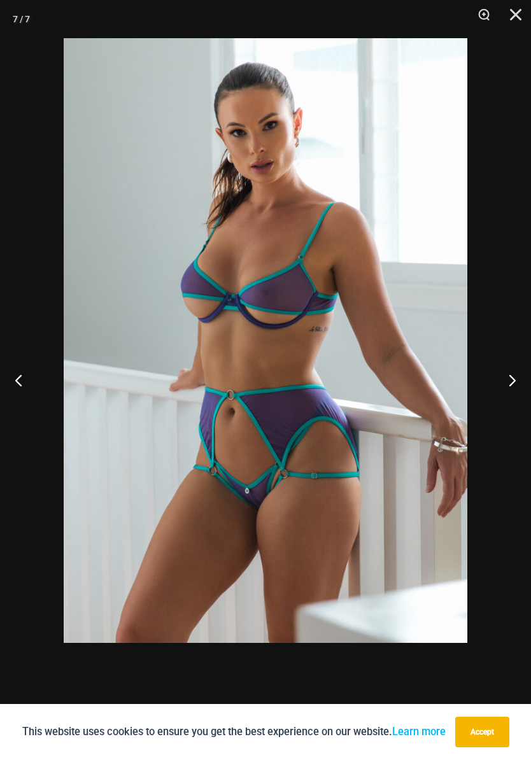
click at [509, 372] on button "Next" at bounding box center [507, 380] width 48 height 64
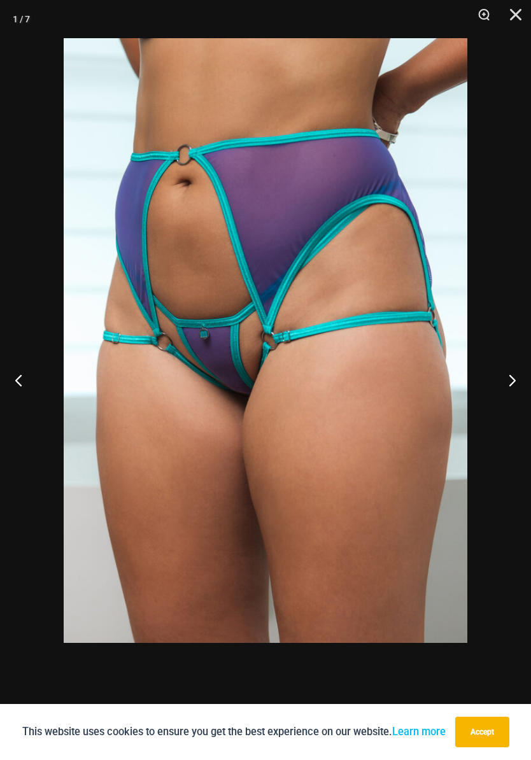
click at [509, 373] on button "Next" at bounding box center [507, 380] width 48 height 64
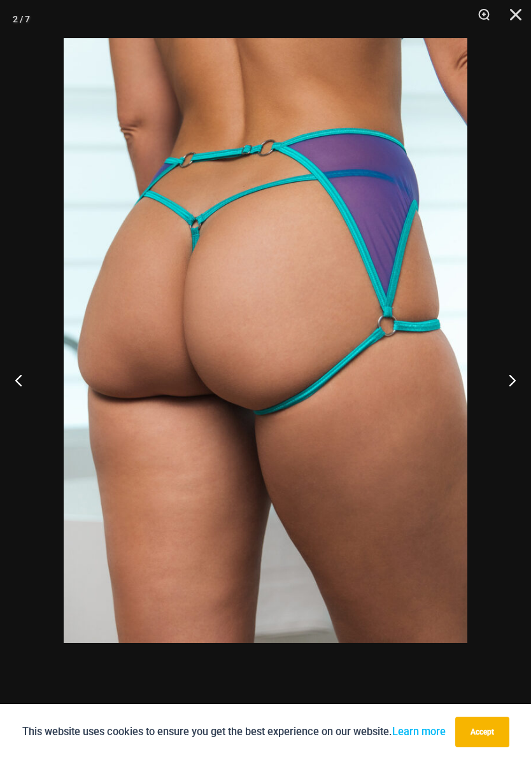
click at [509, 373] on button "Next" at bounding box center [507, 380] width 48 height 64
